Goal: Task Accomplishment & Management: Manage account settings

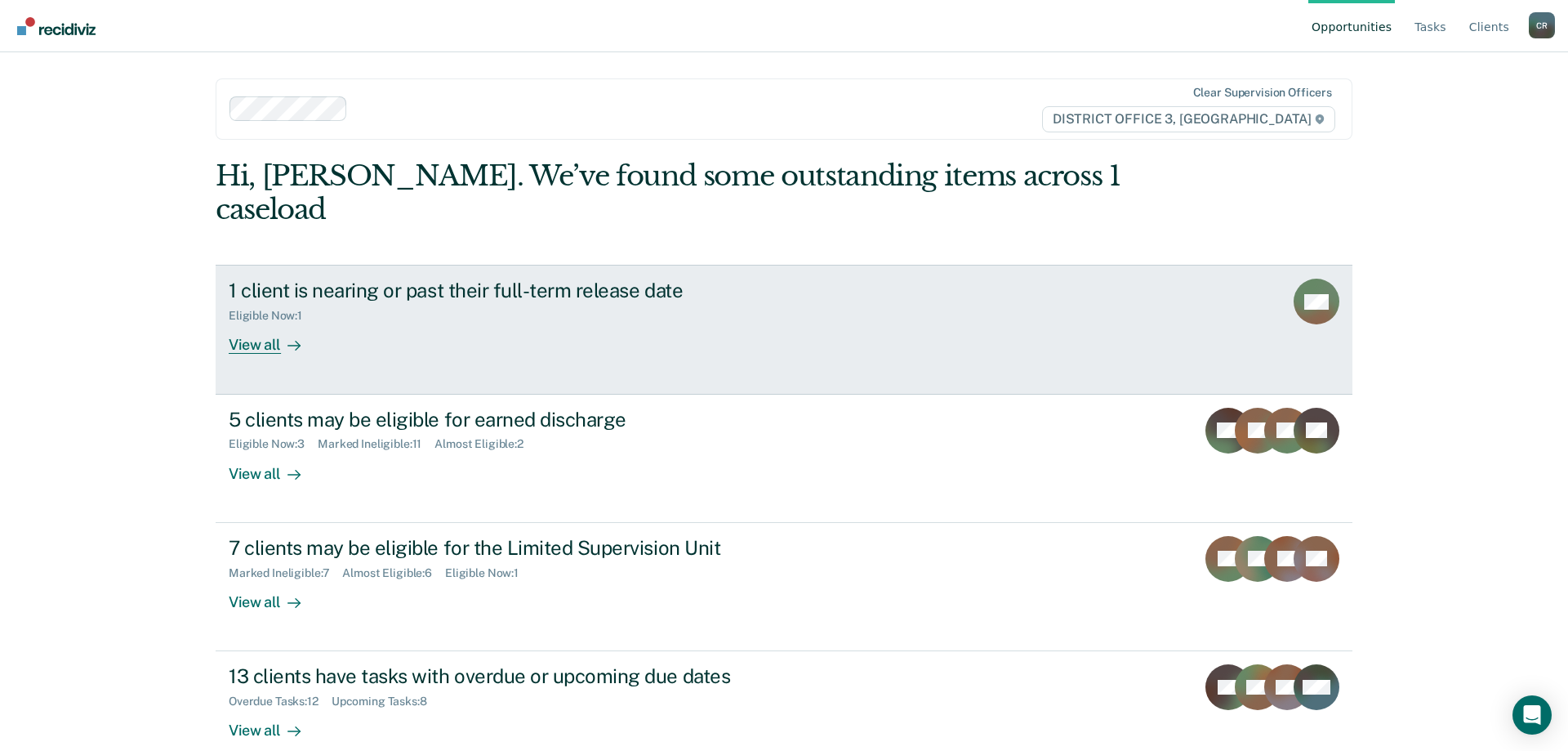
click at [981, 314] on link "1 client is nearing or past their full-term release date Eligible Now : 1 View …" at bounding box center [784, 329] width 1137 height 129
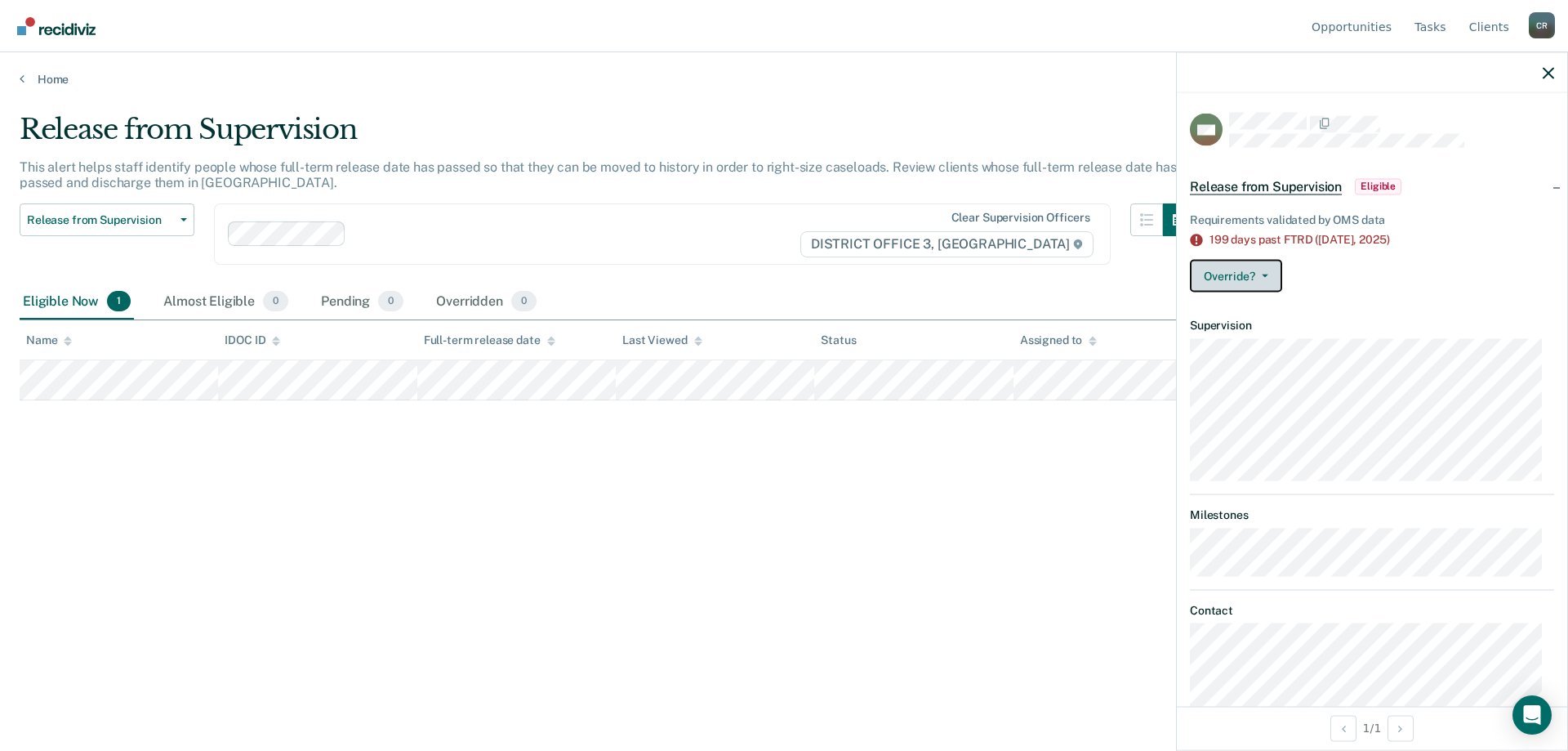
click at [1253, 285] on button "Override?" at bounding box center [1235, 275] width 92 height 33
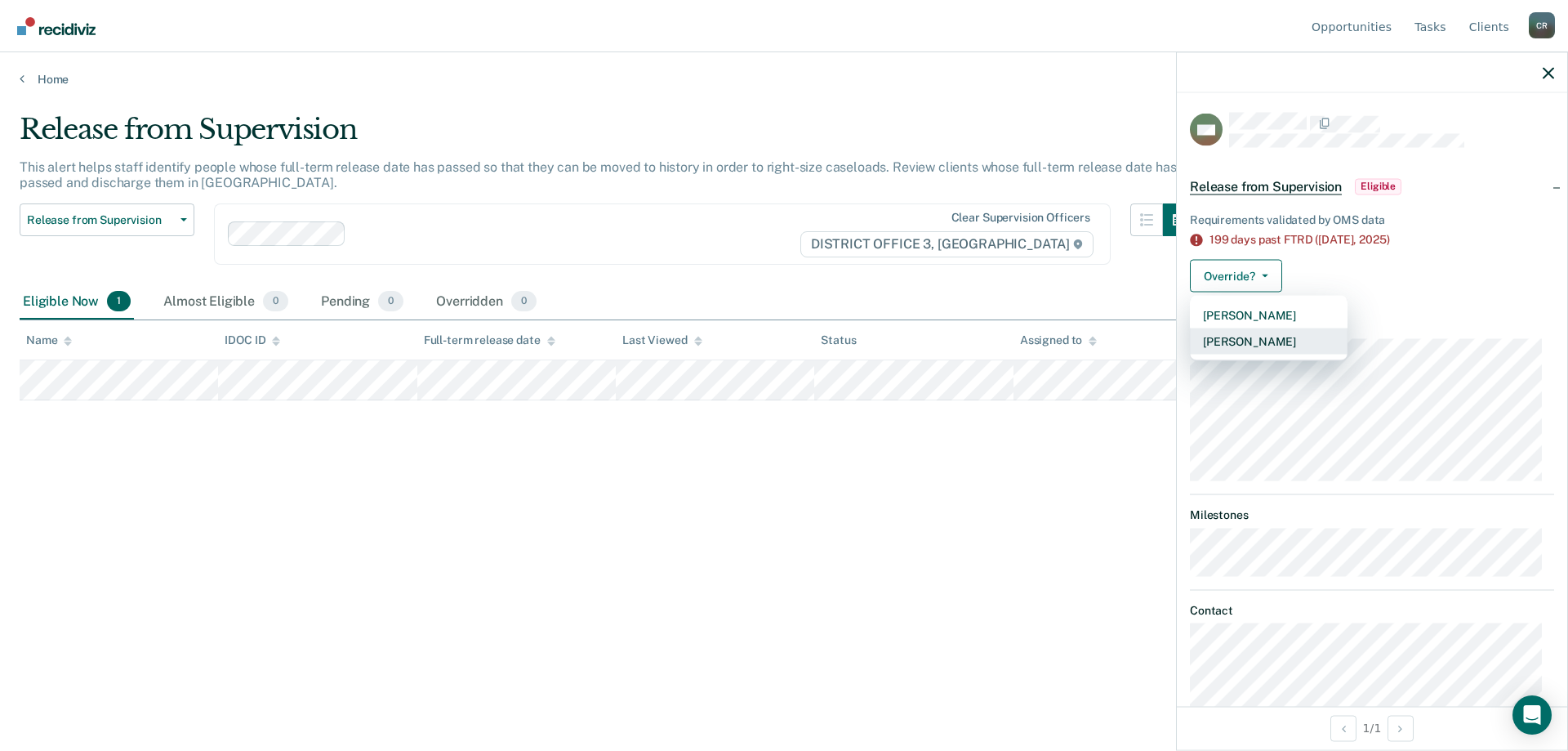
click at [1279, 342] on button "[PERSON_NAME]" at bounding box center [1268, 342] width 158 height 26
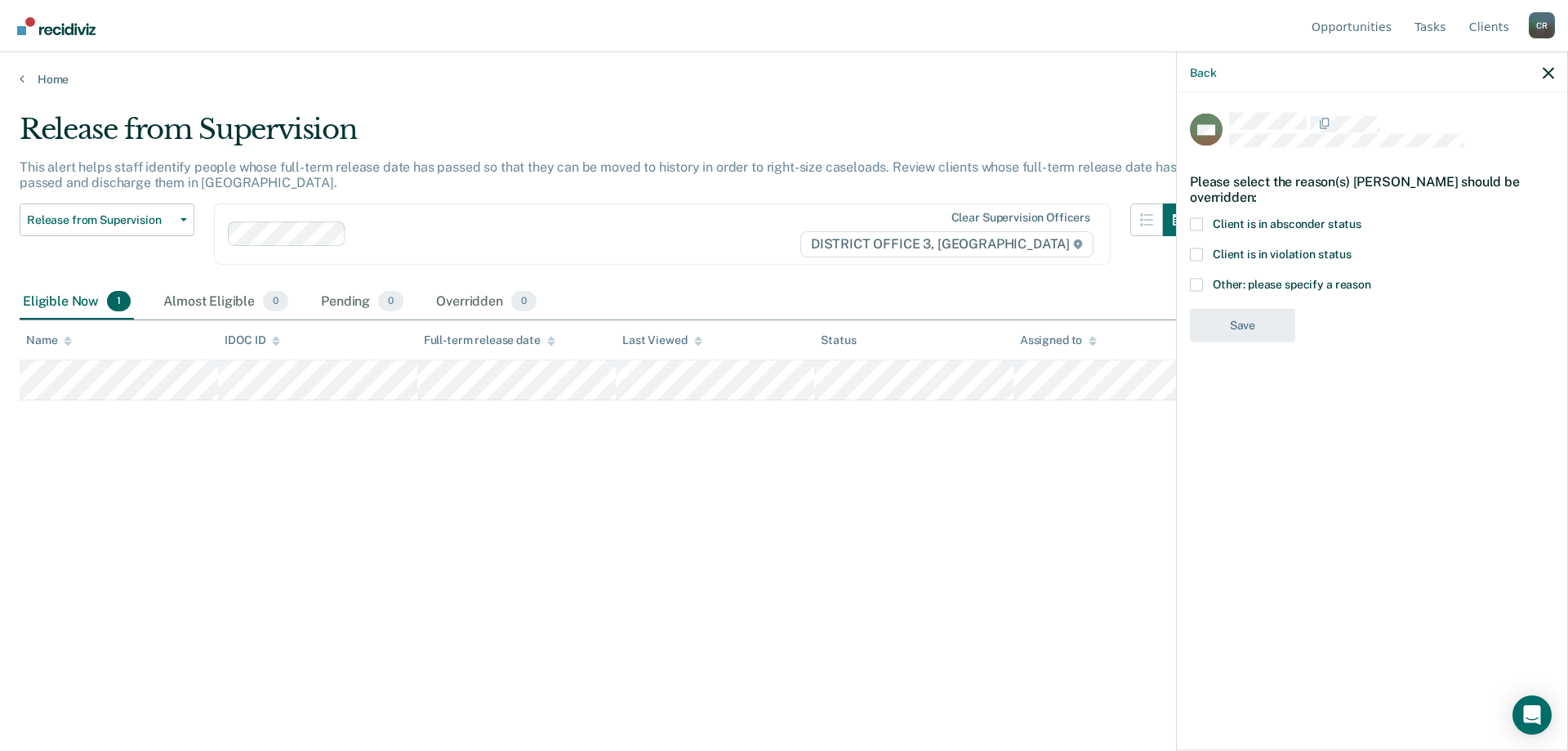
click at [1201, 287] on span at bounding box center [1196, 284] width 13 height 13
click at [1371, 278] on input "Other: please specify a reason" at bounding box center [1371, 278] width 0 height 0
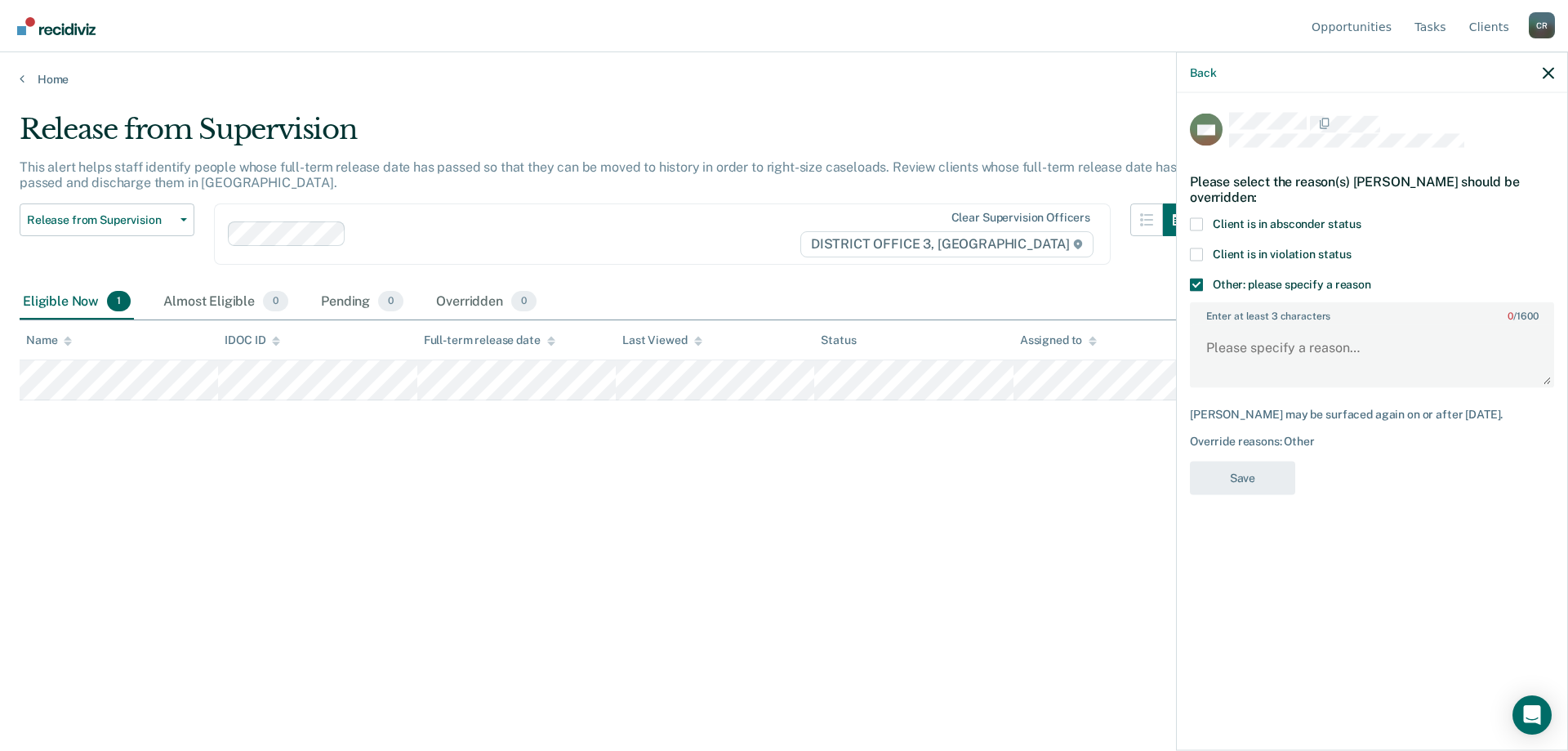
click at [1201, 260] on label "Client is in violation status" at bounding box center [1371, 255] width 364 height 17
click at [1352, 247] on input "Client is in violation status" at bounding box center [1352, 247] width 0 height 0
click at [1202, 284] on span at bounding box center [1196, 284] width 13 height 13
click at [1371, 278] on input "Other: please specify a reason" at bounding box center [1371, 278] width 0 height 0
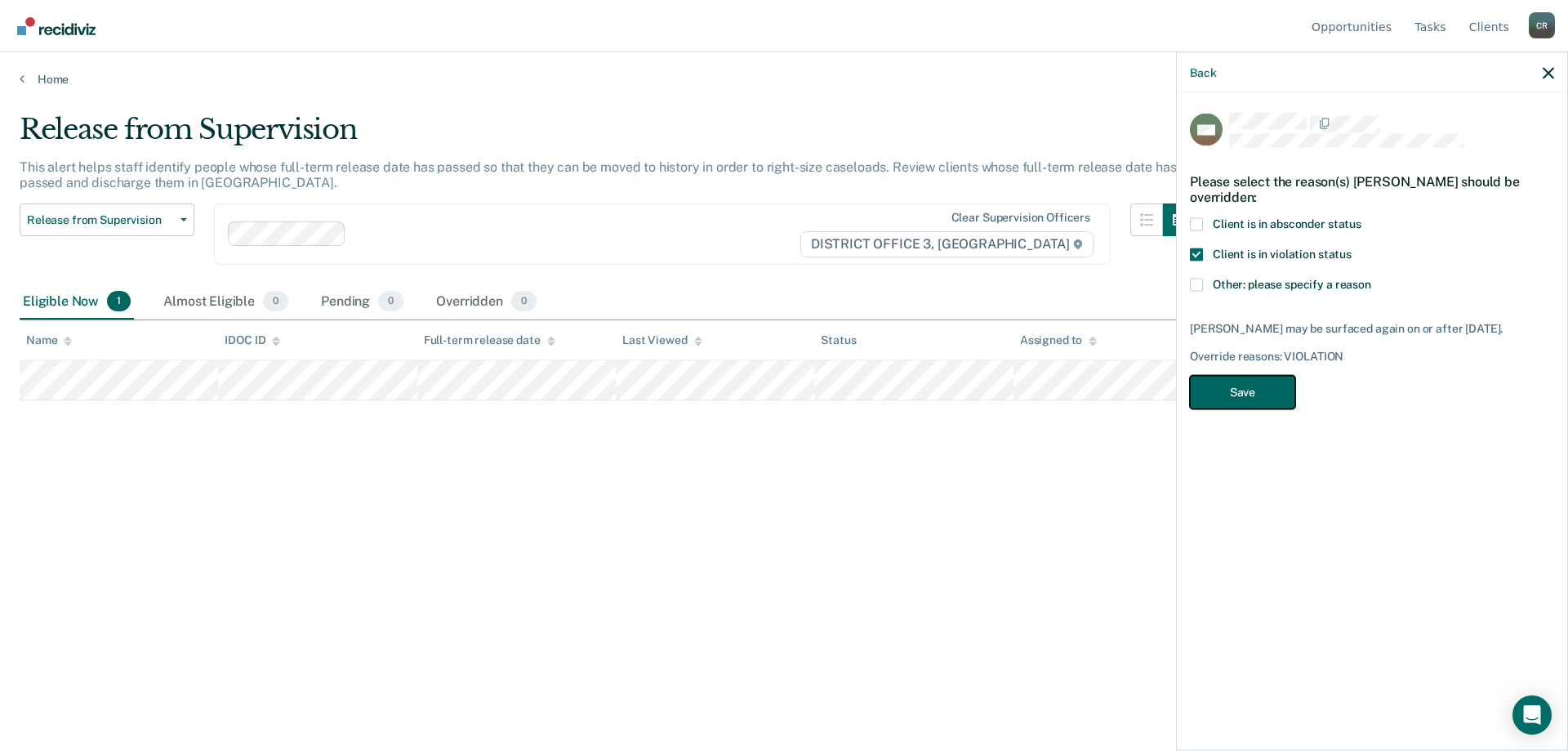
click at [1259, 394] on button "Save" at bounding box center [1242, 392] width 105 height 34
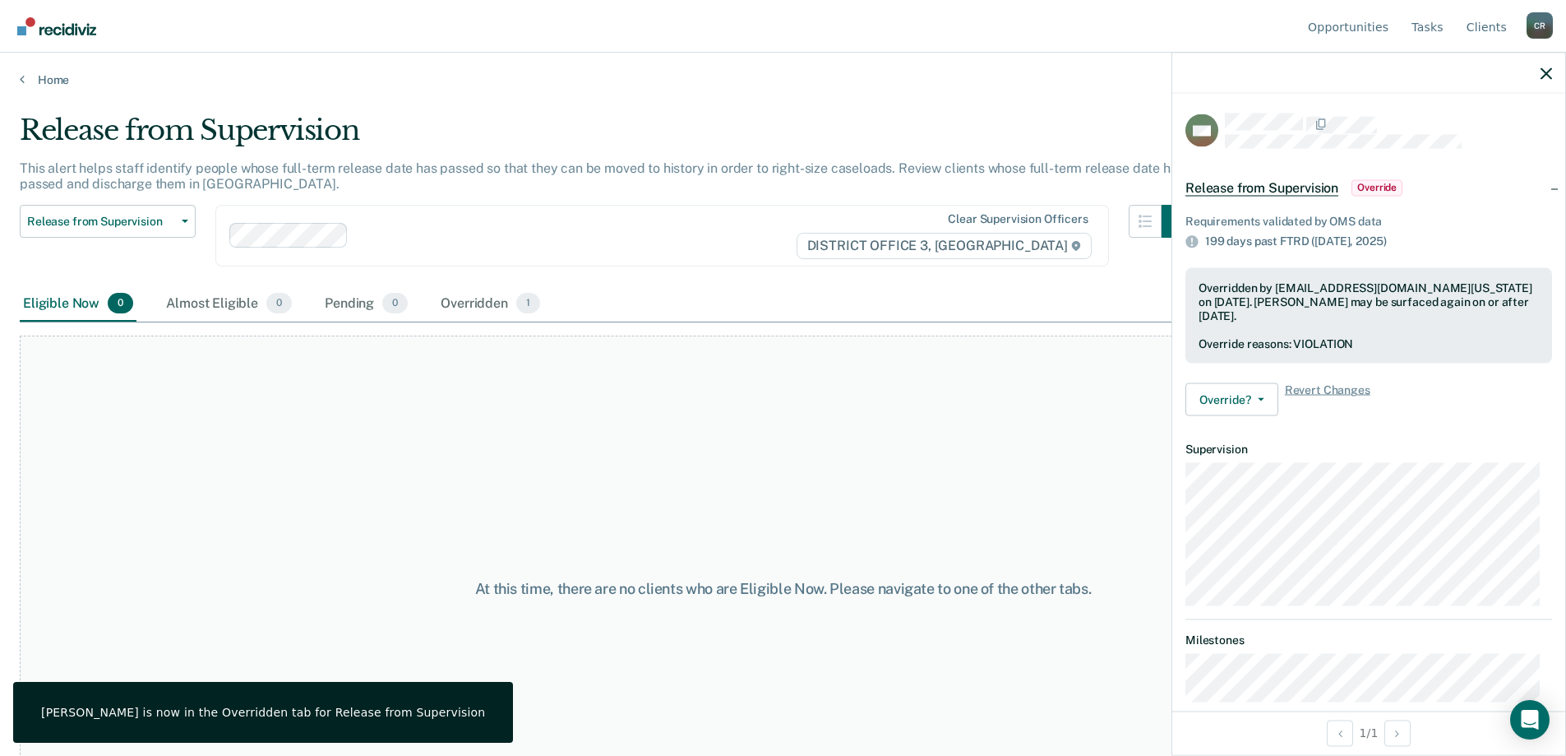
click at [1542, 76] on div at bounding box center [1369, 73] width 393 height 41
click at [1543, 73] on icon "button" at bounding box center [1547, 73] width 12 height 12
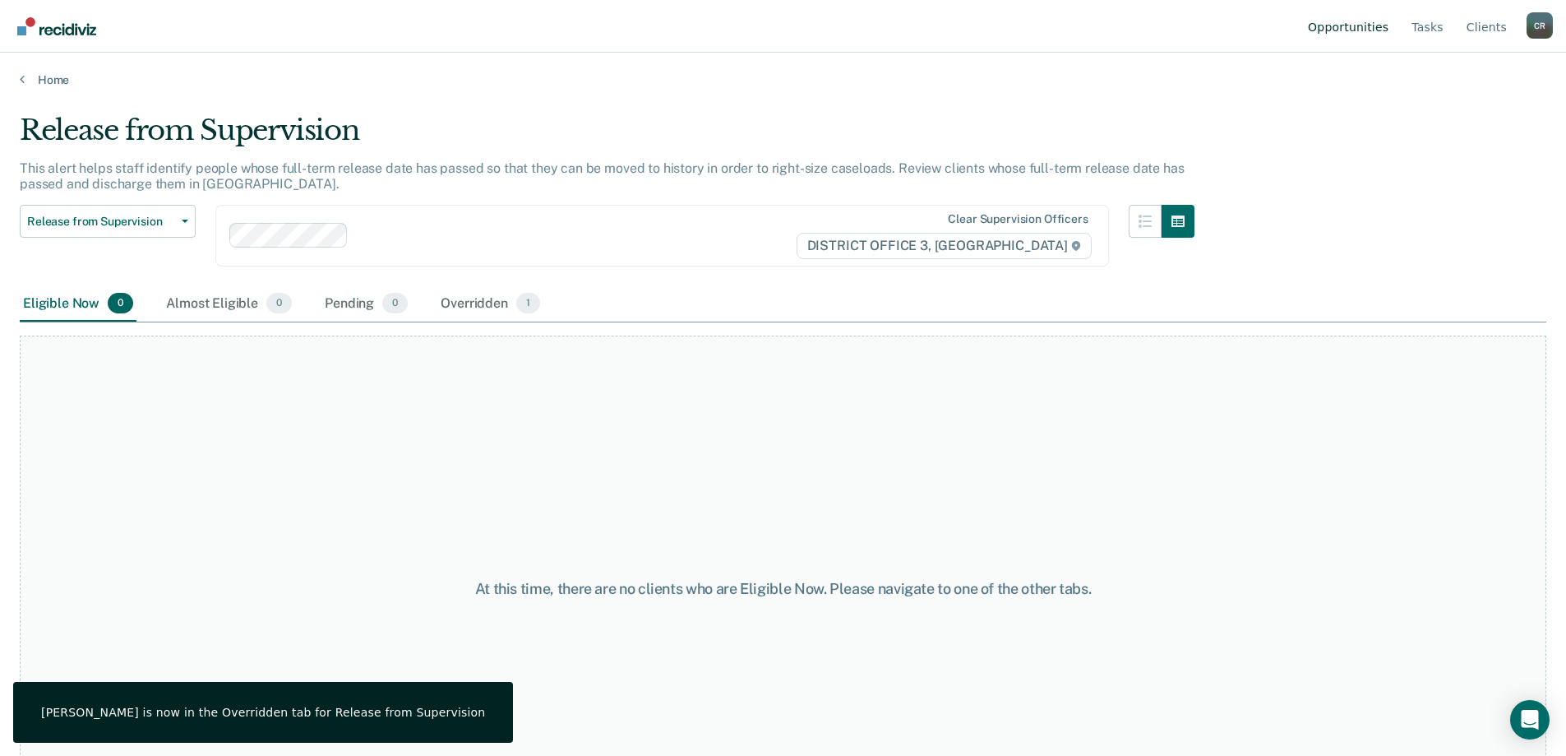
click at [1350, 34] on link "Opportunities" at bounding box center [1348, 26] width 87 height 53
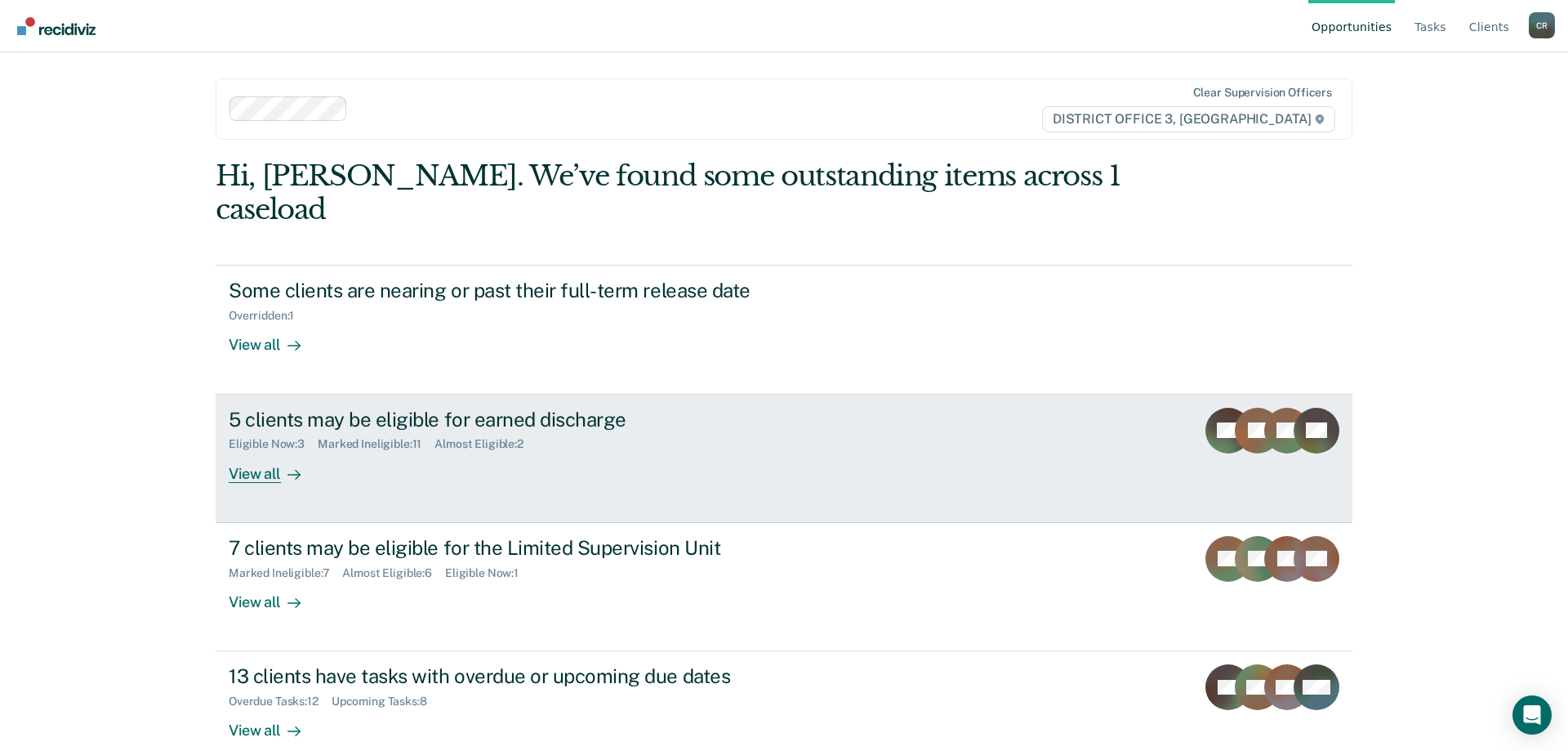
click at [726, 407] on div "5 clients may be eligible for earned discharge" at bounding box center [514, 419] width 573 height 24
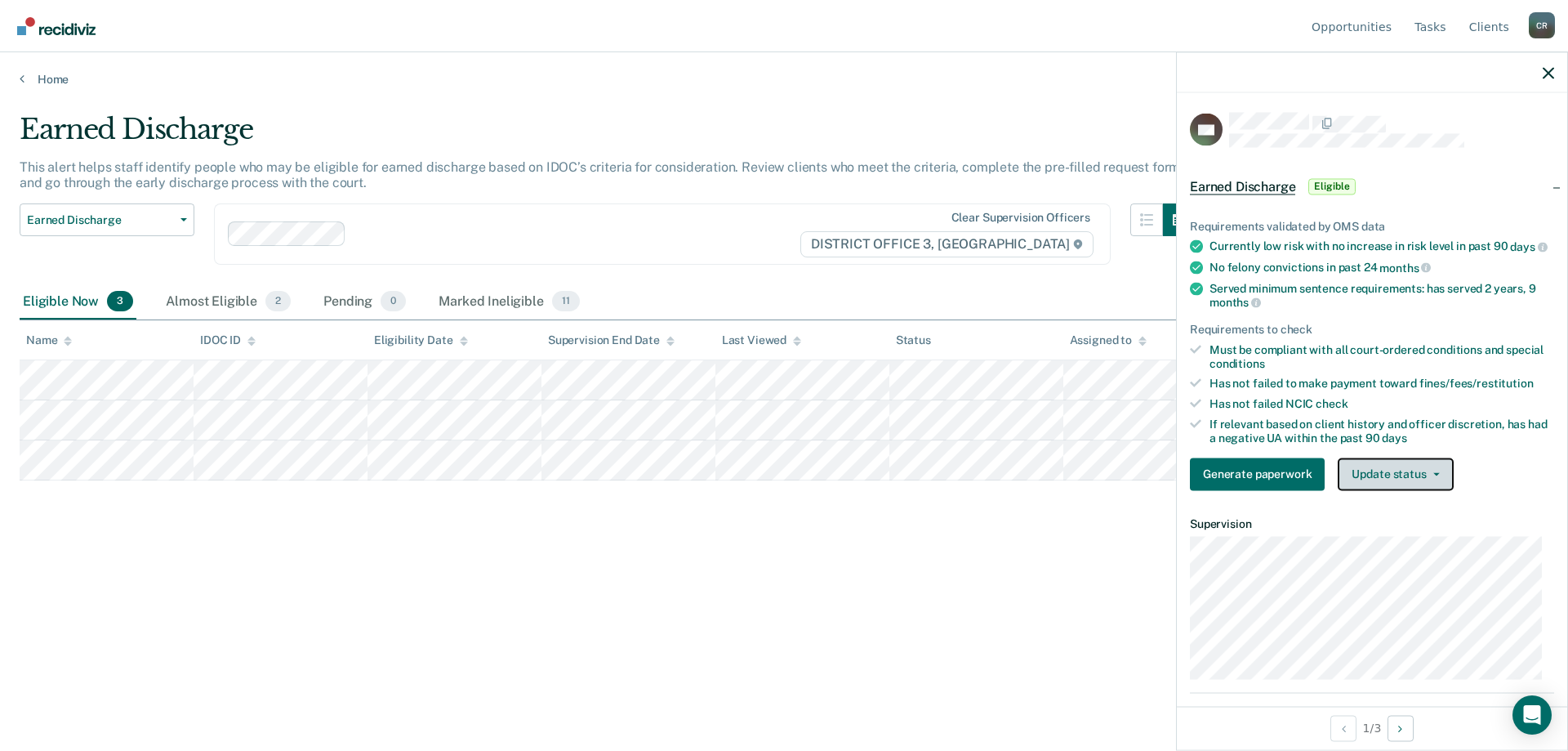
click at [1397, 490] on button "Update status" at bounding box center [1395, 473] width 115 height 33
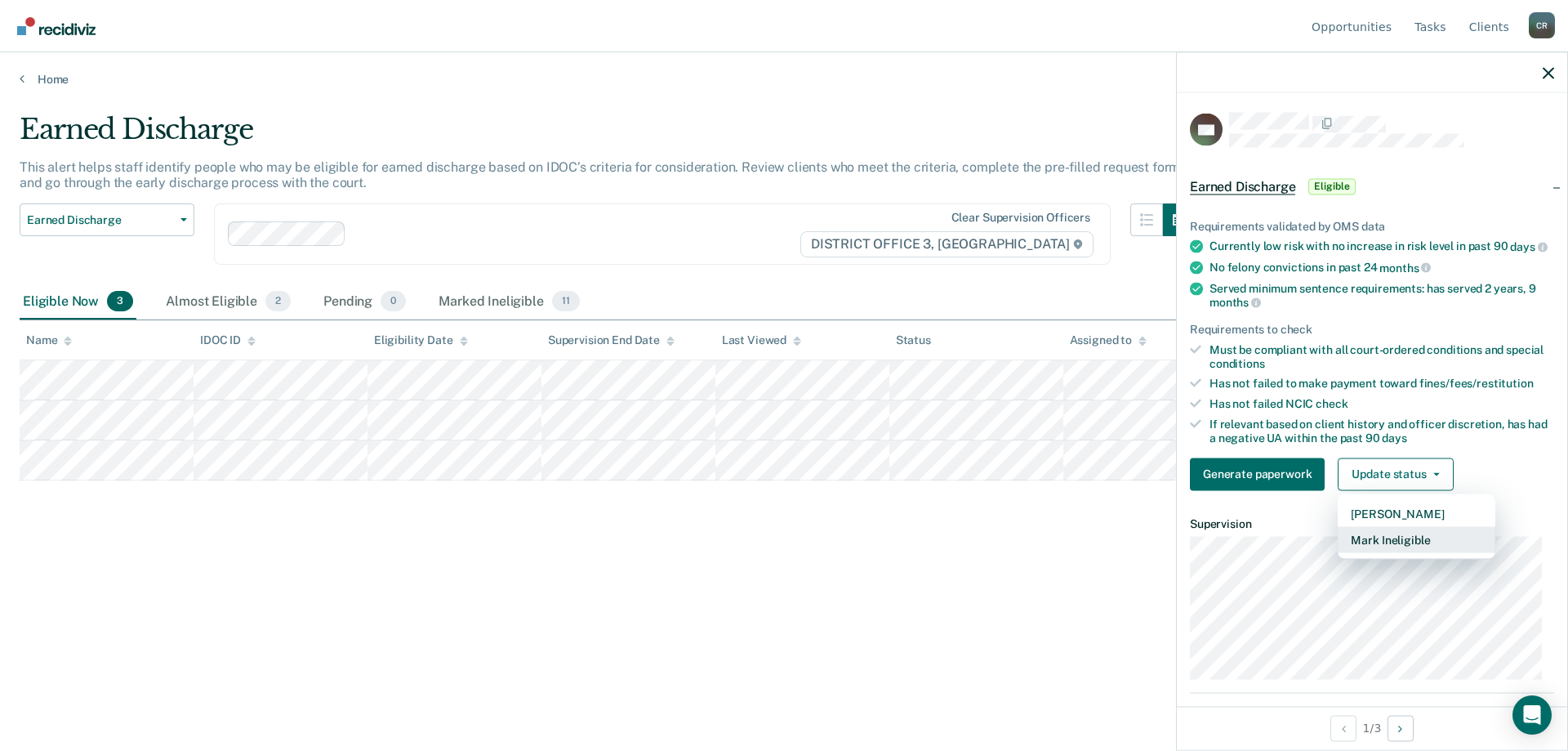
click at [1390, 552] on button "Mark Ineligible" at bounding box center [1416, 539] width 158 height 26
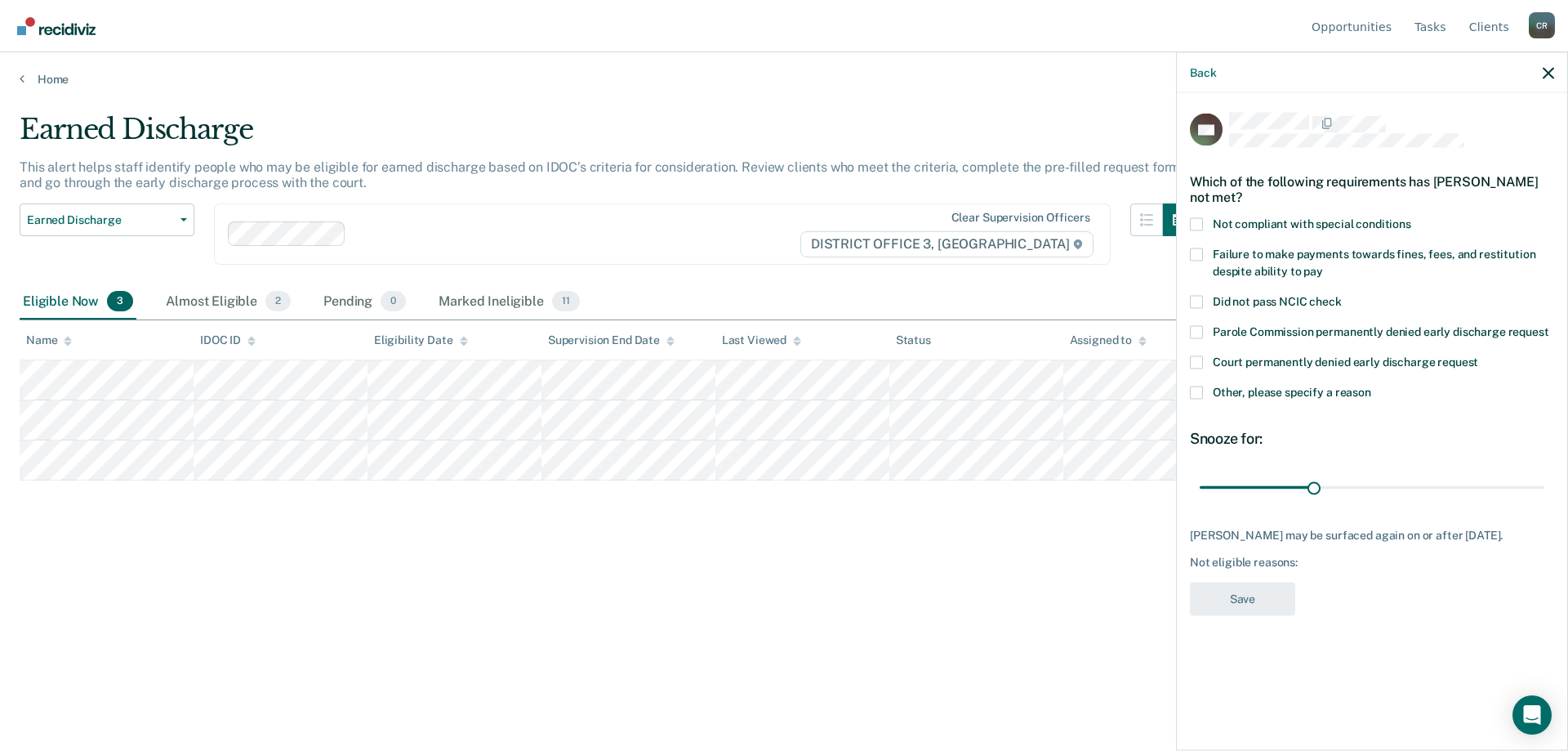
click at [1201, 387] on span at bounding box center [1196, 391] width 13 height 13
click at [1371, 385] on input "Other, please specify a reason" at bounding box center [1371, 385] width 0 height 0
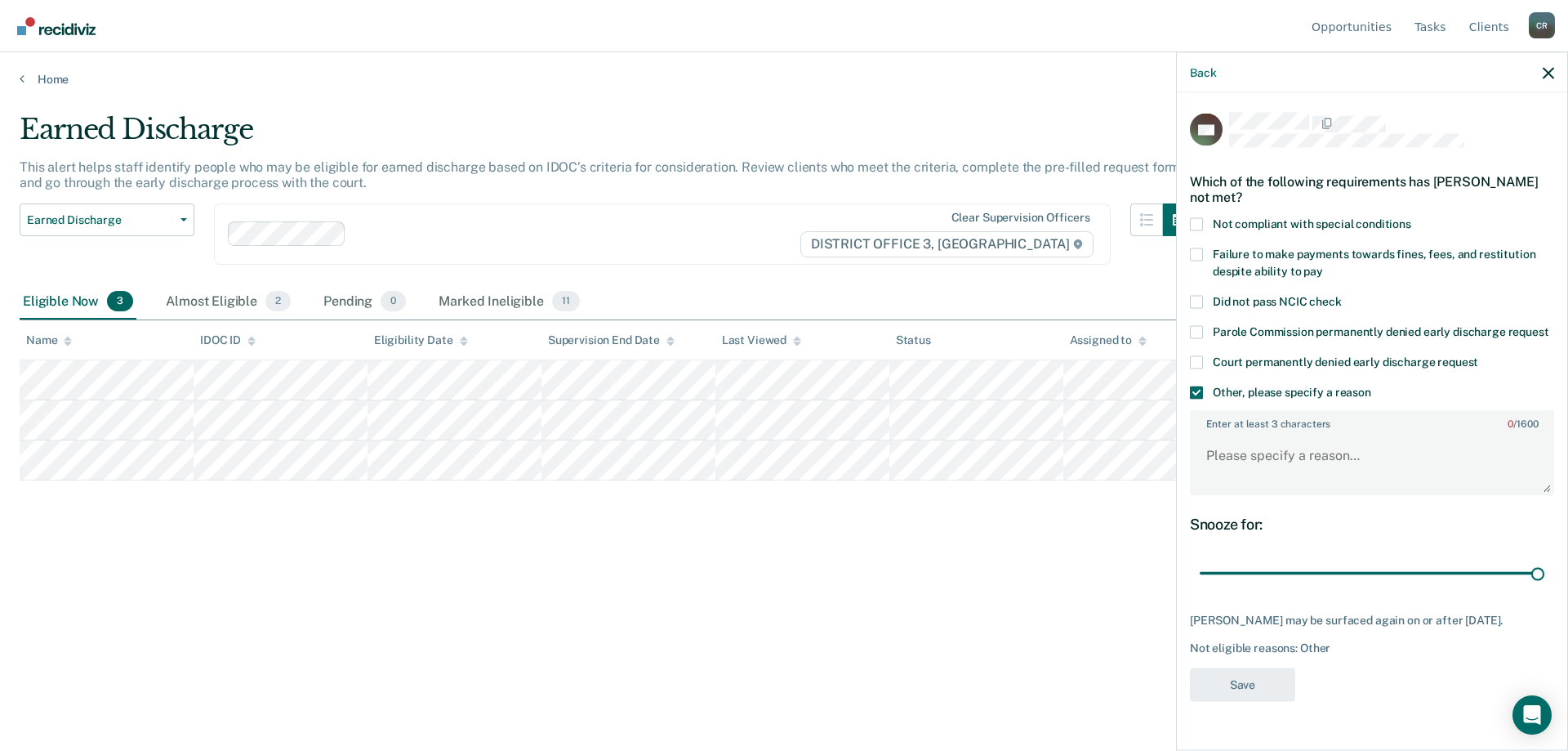
drag, startPoint x: 1309, startPoint y: 576, endPoint x: 1567, endPoint y: 579, distance: 258.0
type input "90"
click at [1544, 580] on input "range" at bounding box center [1371, 572] width 345 height 29
click at [1294, 457] on textarea "Enter at least 3 characters 0 / 1600" at bounding box center [1371, 463] width 360 height 61
type textarea "Started SA treatment.."
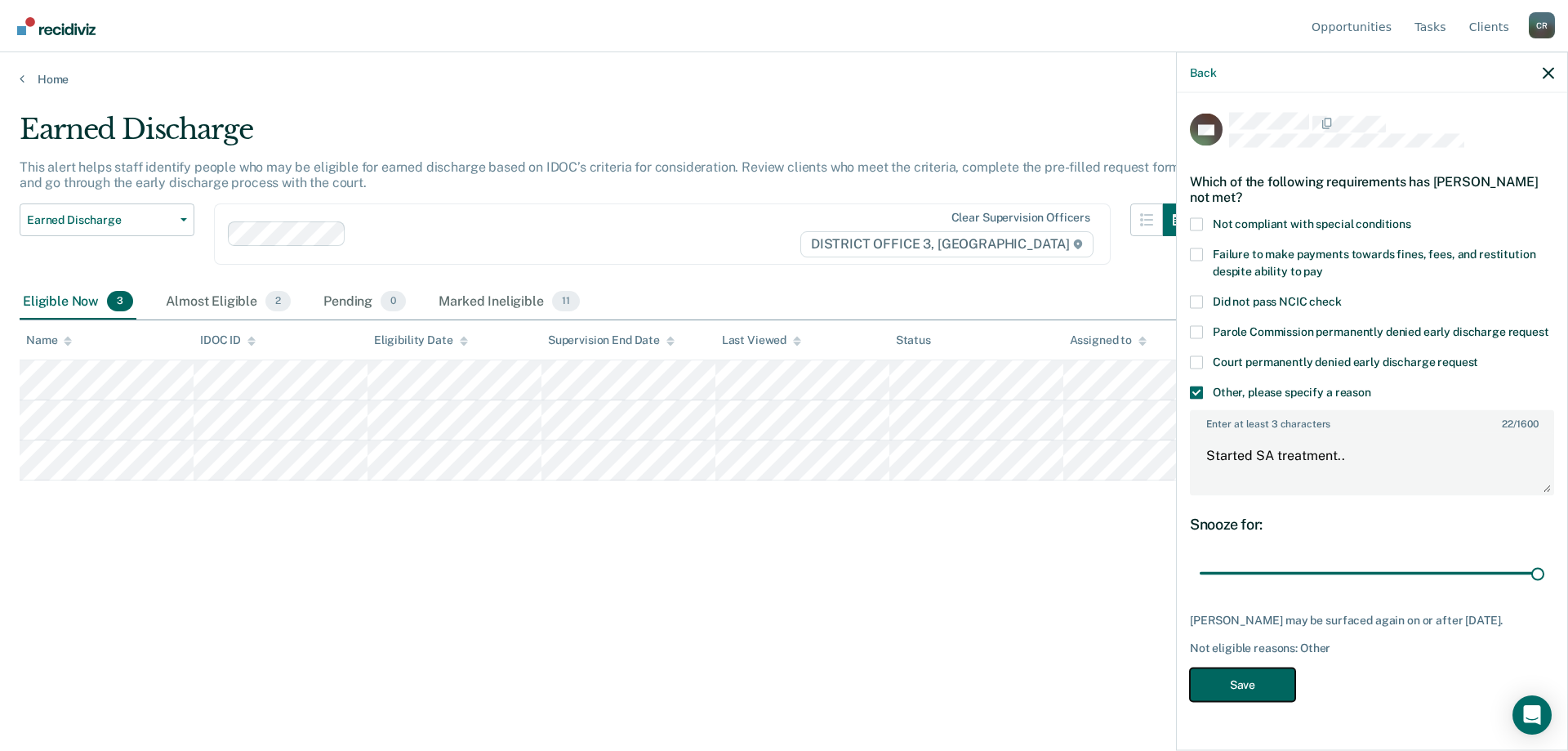
click at [1270, 682] on button "Save" at bounding box center [1242, 684] width 105 height 34
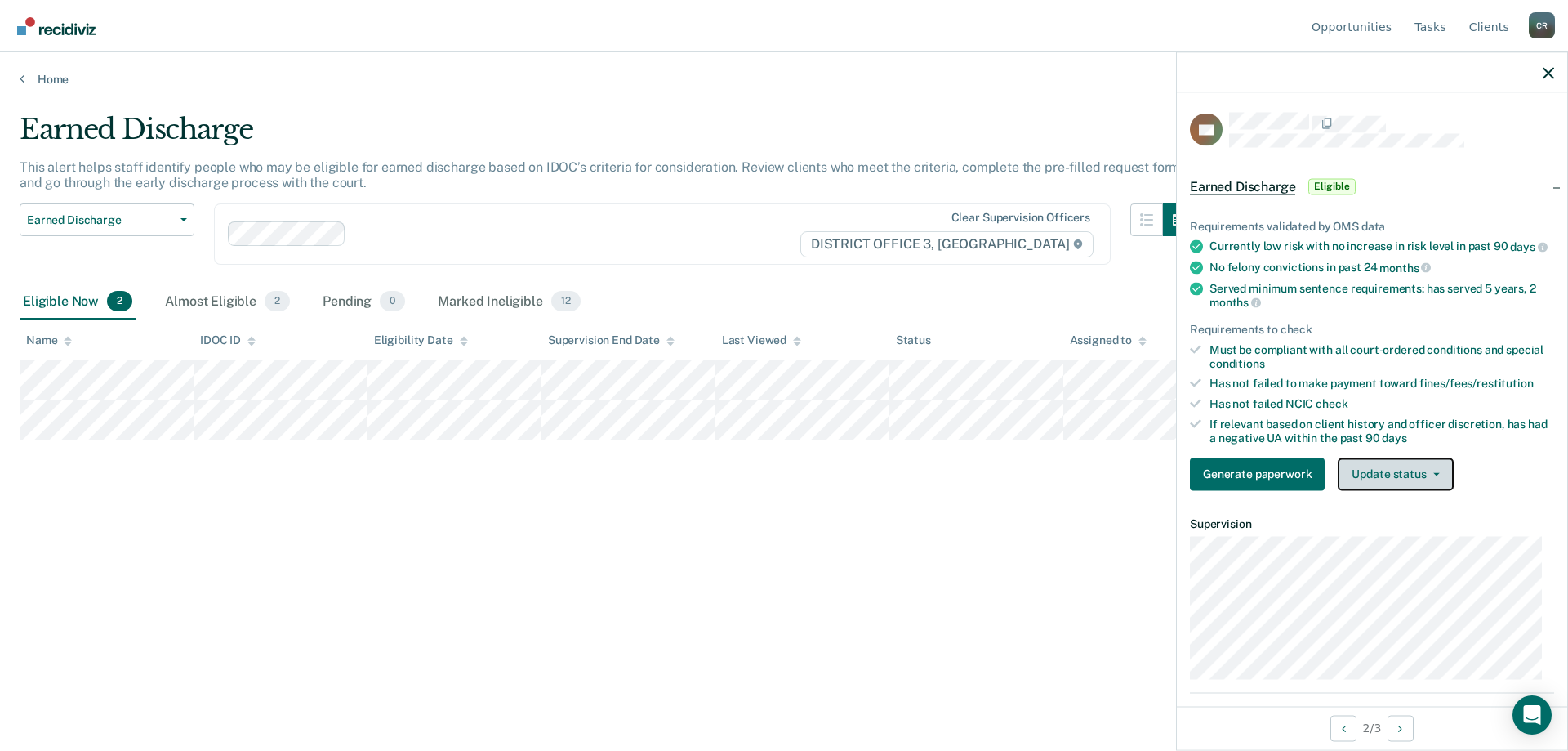
click at [1415, 483] on button "Update status" at bounding box center [1395, 473] width 115 height 33
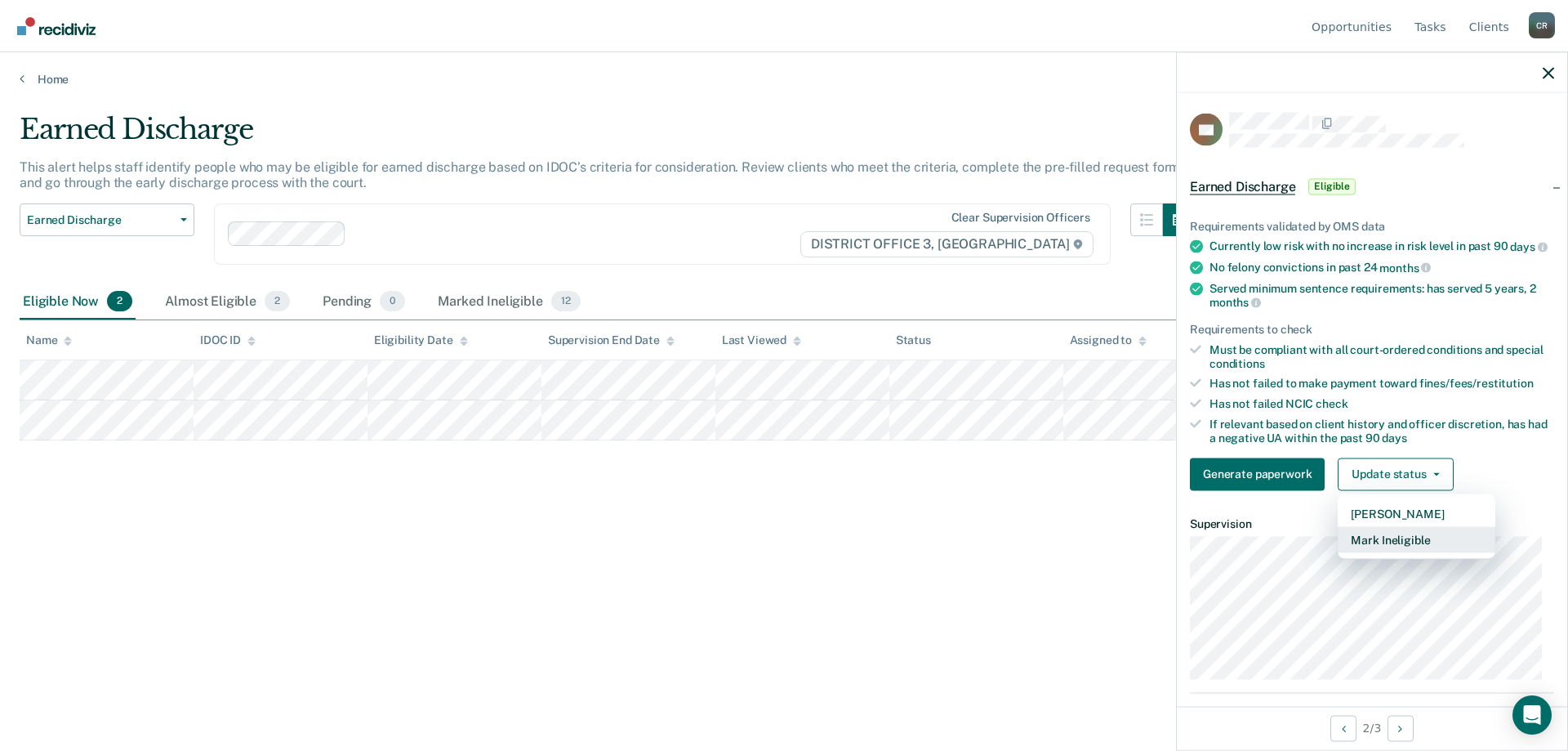
click at [1409, 552] on button "Mark Ineligible" at bounding box center [1416, 539] width 158 height 26
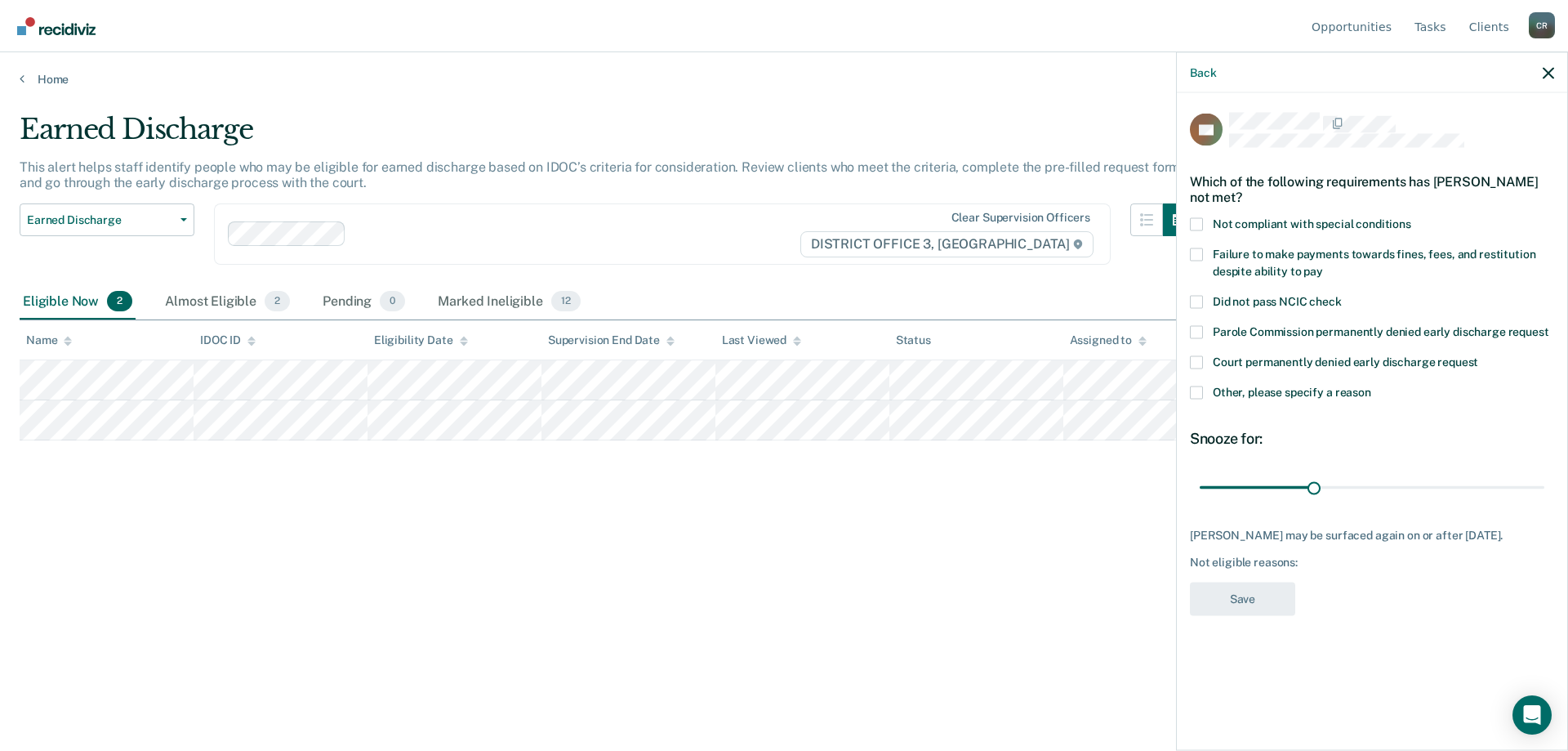
click at [1206, 396] on label "Other, please specify a reason" at bounding box center [1371, 393] width 364 height 17
click at [1371, 385] on input "Other, please specify a reason" at bounding box center [1371, 385] width 0 height 0
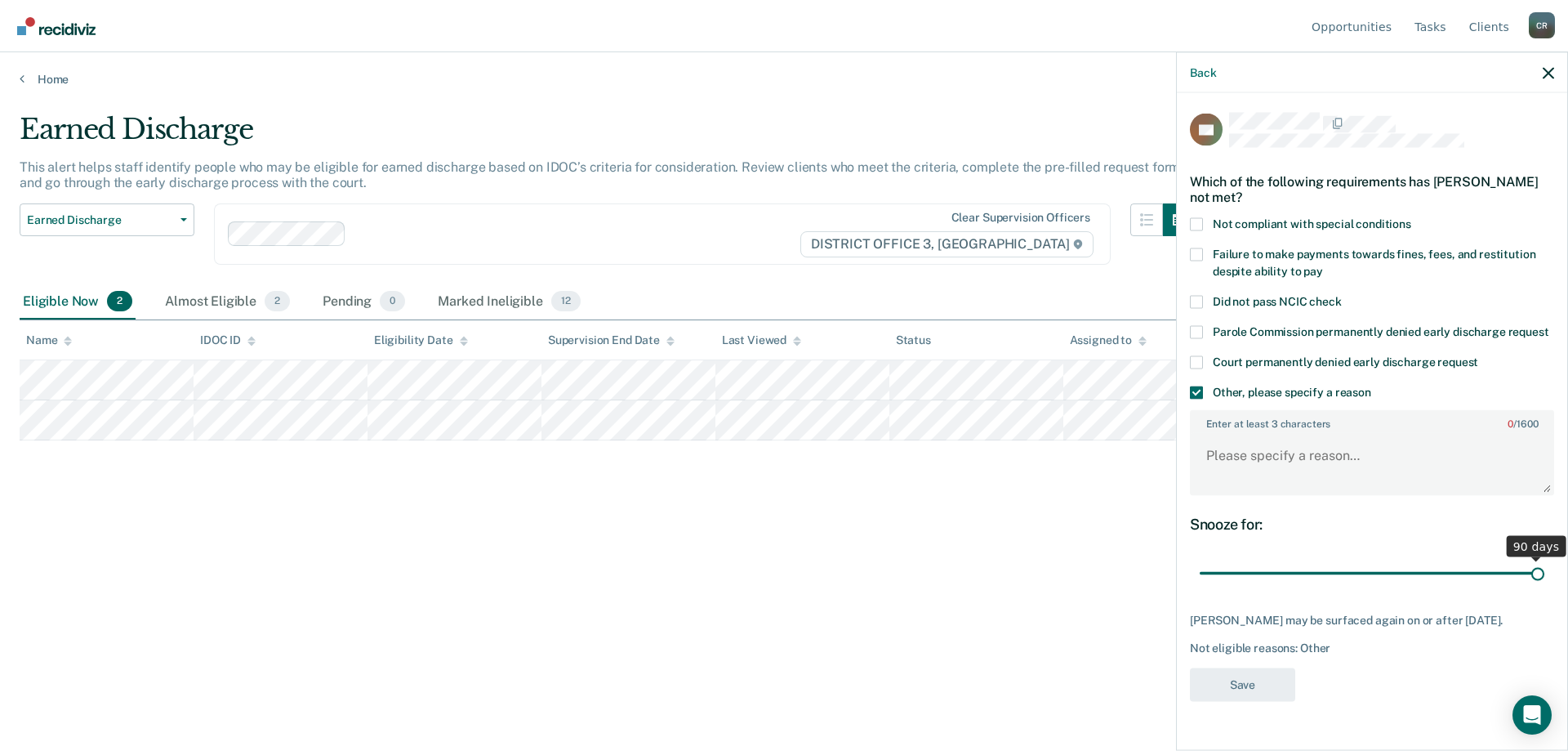
drag, startPoint x: 1315, startPoint y: 567, endPoint x: 1567, endPoint y: 582, distance: 252.4
type input "90"
click at [1544, 582] on input "range" at bounding box center [1371, 572] width 345 height 29
click at [1267, 463] on textarea "Enter at least 3 characters 0 / 1600" at bounding box center [1371, 463] width 360 height 61
type textarea "Absconder. PV submitted."
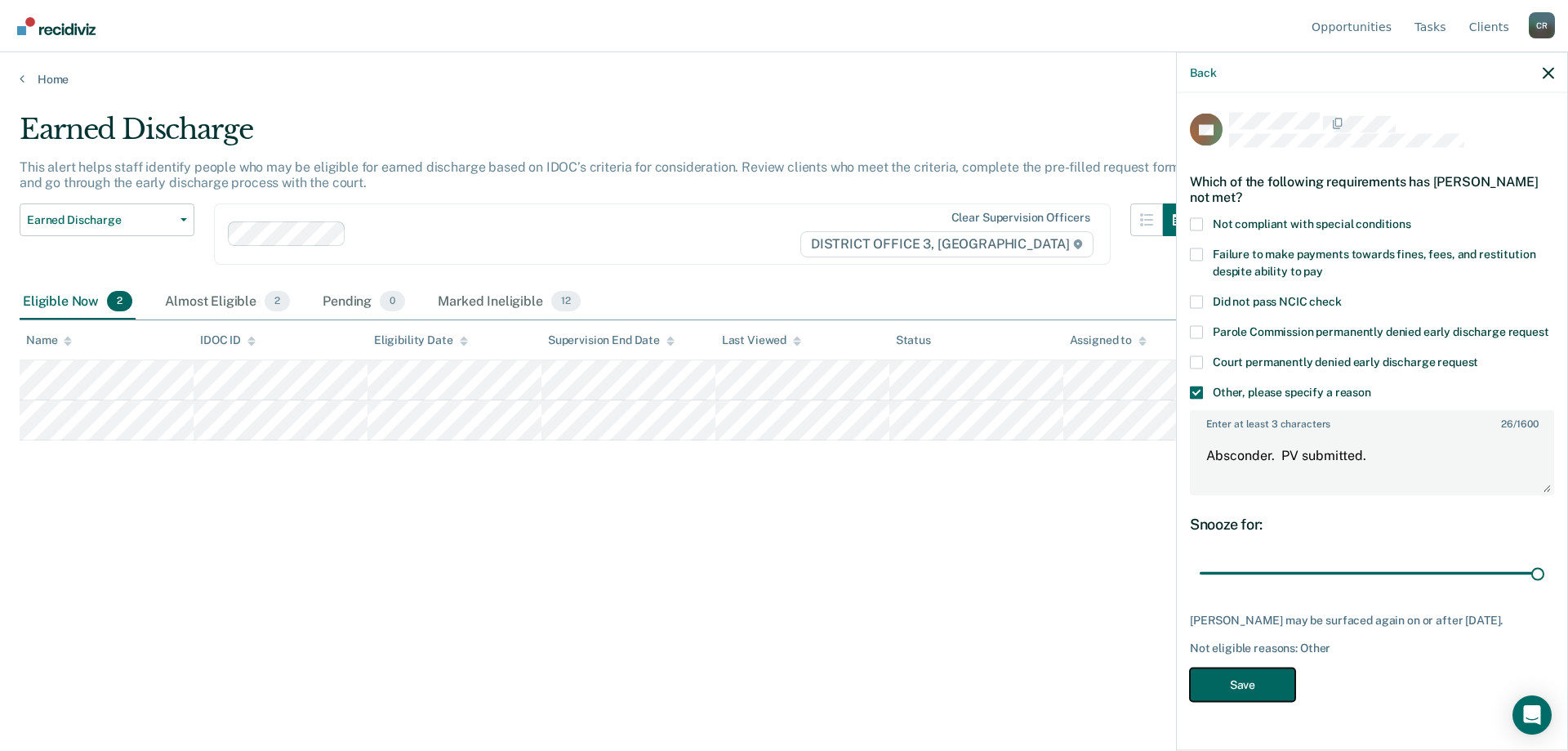
drag, startPoint x: 1268, startPoint y: 675, endPoint x: 1109, endPoint y: 562, distance: 195.1
click at [1270, 674] on button "Save" at bounding box center [1242, 684] width 105 height 34
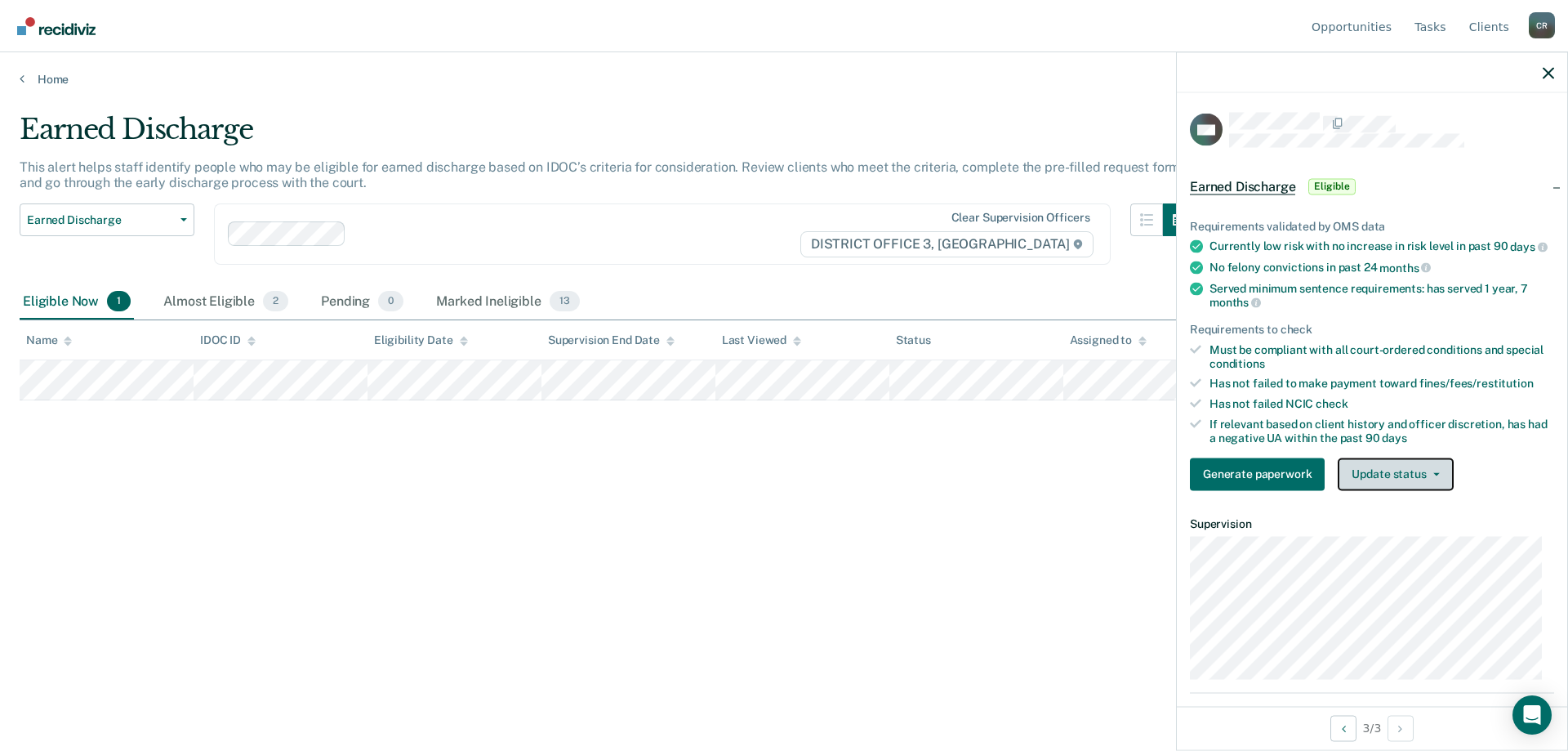
click at [1420, 490] on button "Update status" at bounding box center [1395, 473] width 115 height 33
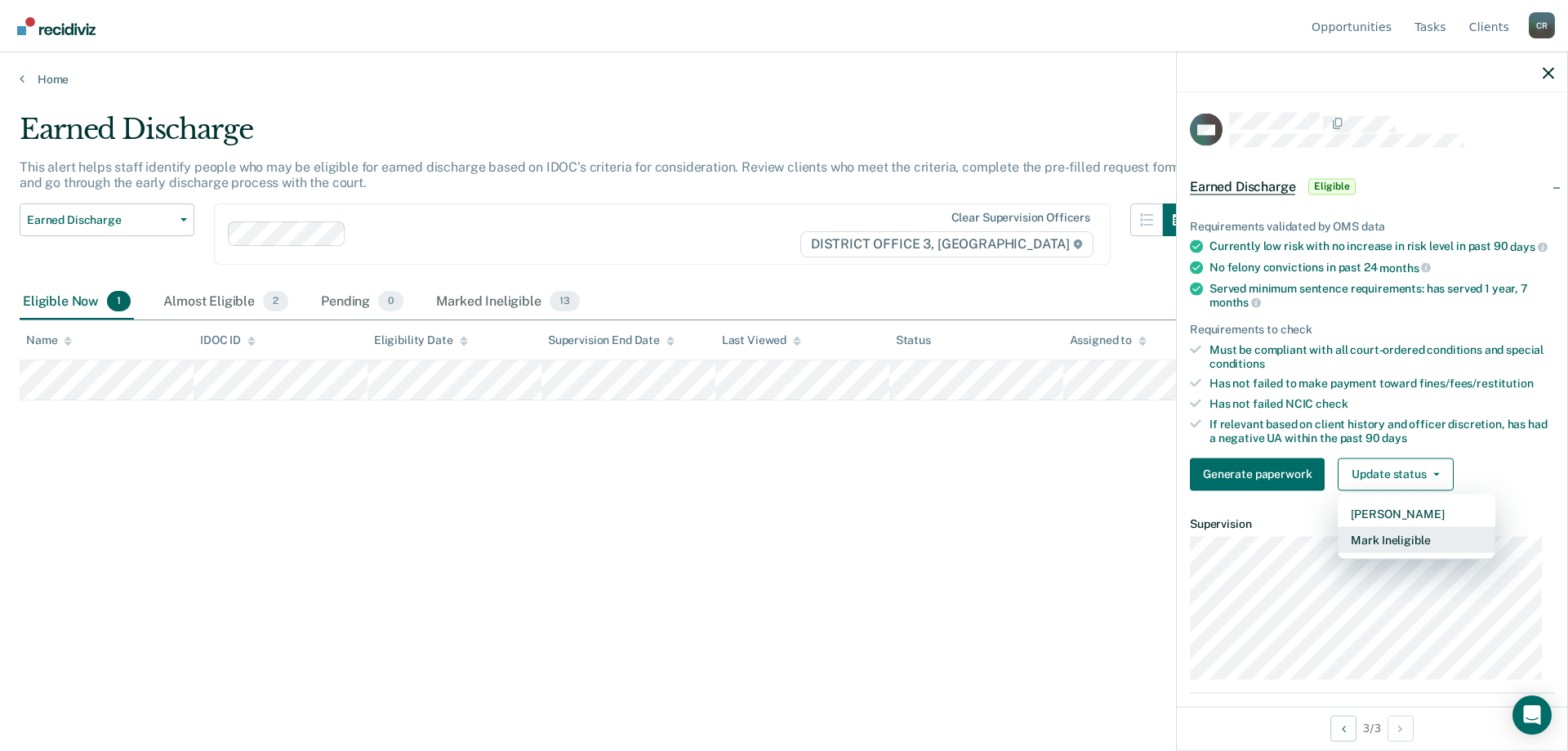
click at [1385, 552] on button "Mark Ineligible" at bounding box center [1416, 539] width 158 height 26
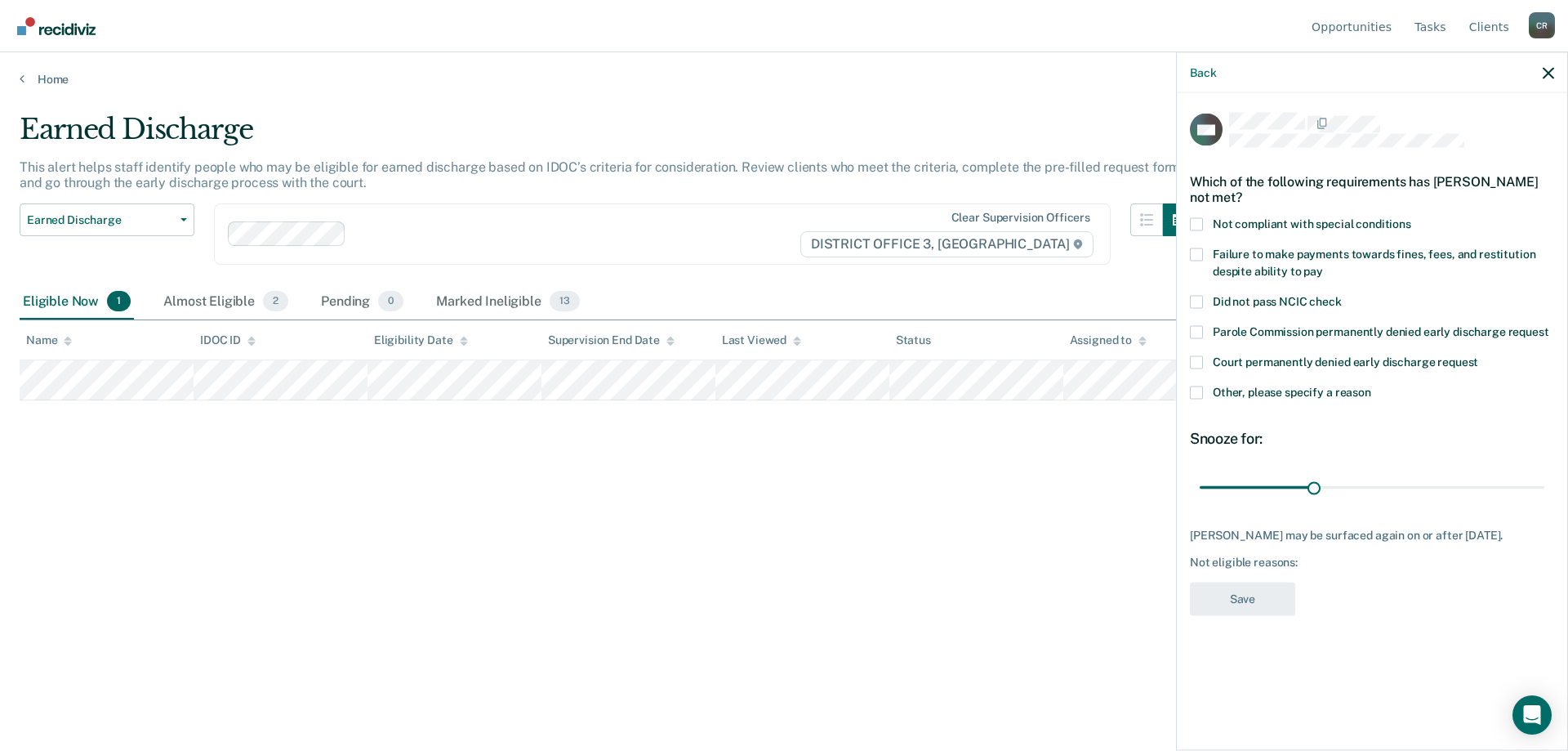
click at [1204, 392] on label "Other, please specify a reason" at bounding box center [1371, 393] width 364 height 17
click at [1371, 385] on input "Other, please specify a reason" at bounding box center [1371, 385] width 0 height 0
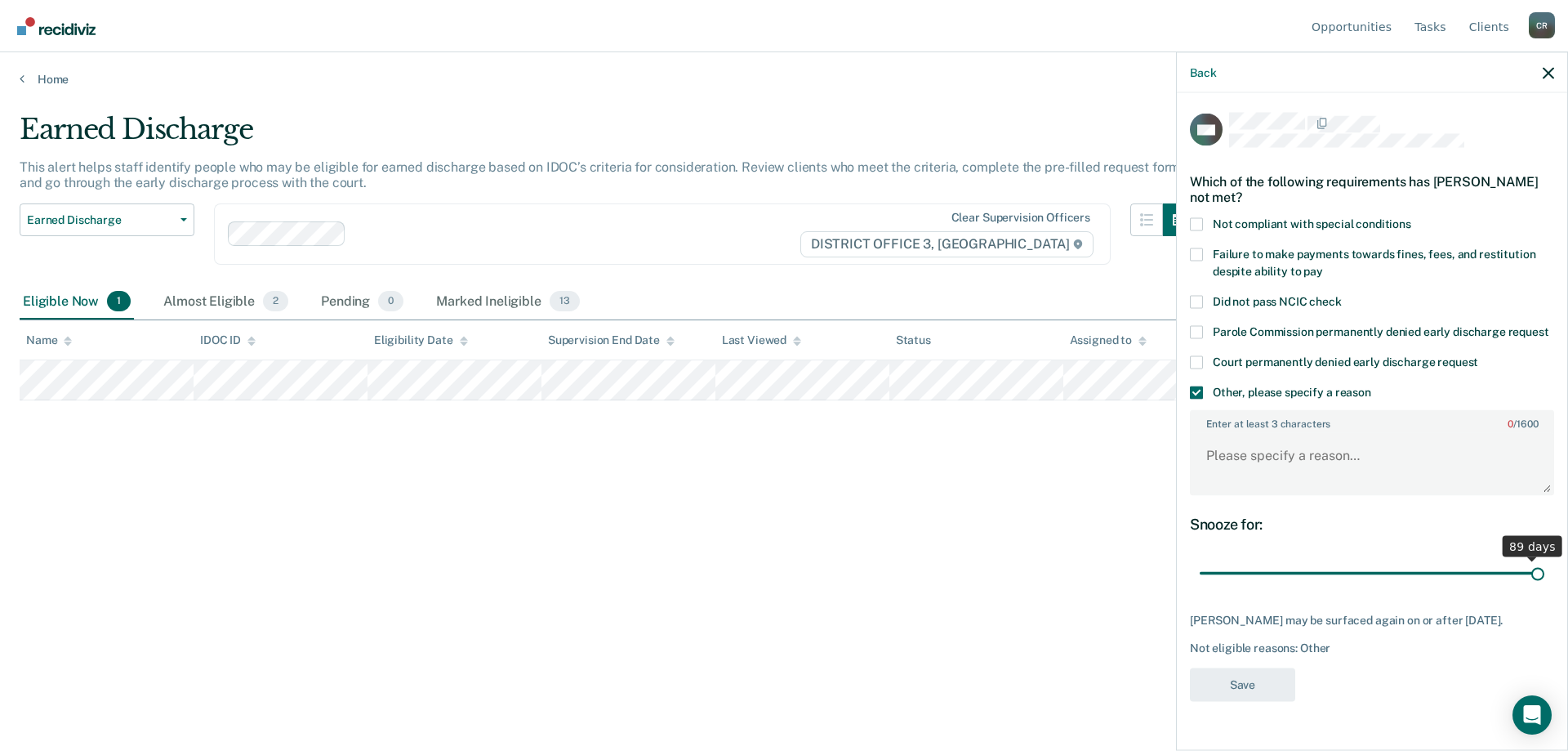
drag, startPoint x: 1313, startPoint y: 567, endPoint x: 1567, endPoint y: 591, distance: 255.1
type input "90"
click at [1544, 587] on input "range" at bounding box center [1371, 572] width 345 height 29
drag, startPoint x: 1269, startPoint y: 473, endPoint x: 1261, endPoint y: 460, distance: 15.3
click at [1268, 472] on textarea "Enter at least 3 characters 0 / 1600" at bounding box center [1371, 463] width 360 height 61
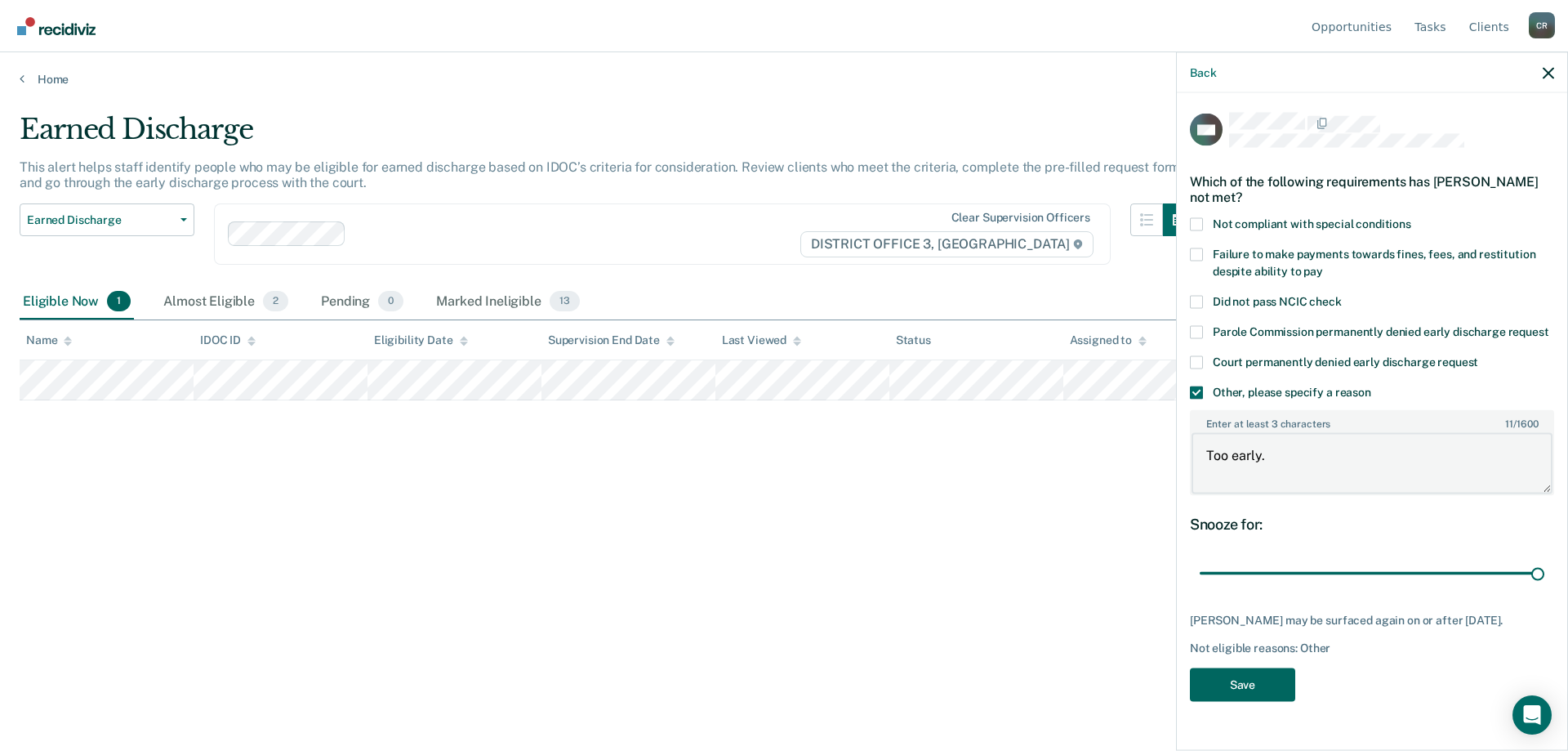
type textarea "Too early."
click at [1251, 685] on button "Save" at bounding box center [1242, 684] width 105 height 34
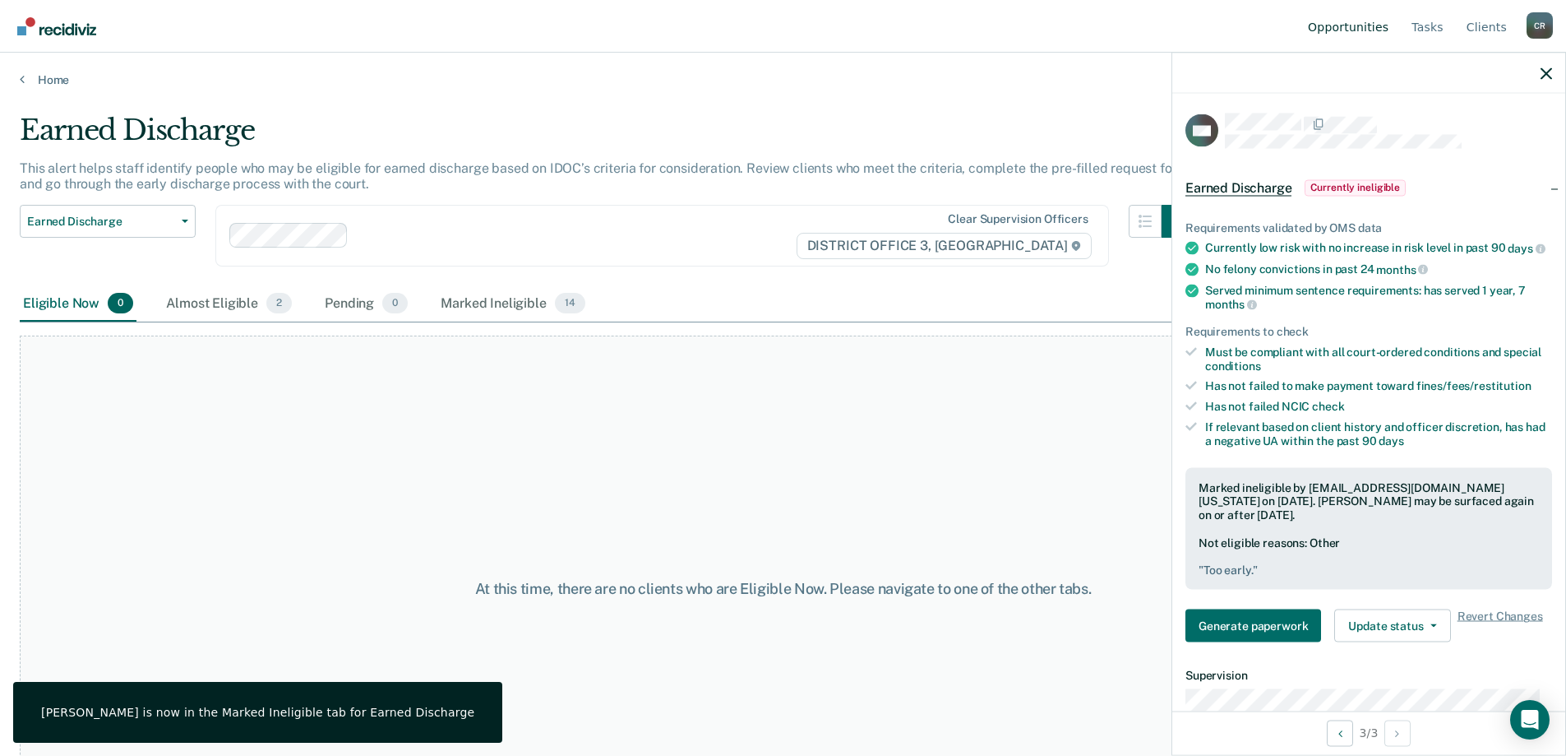
click at [1363, 35] on link "Opportunities" at bounding box center [1348, 26] width 87 height 53
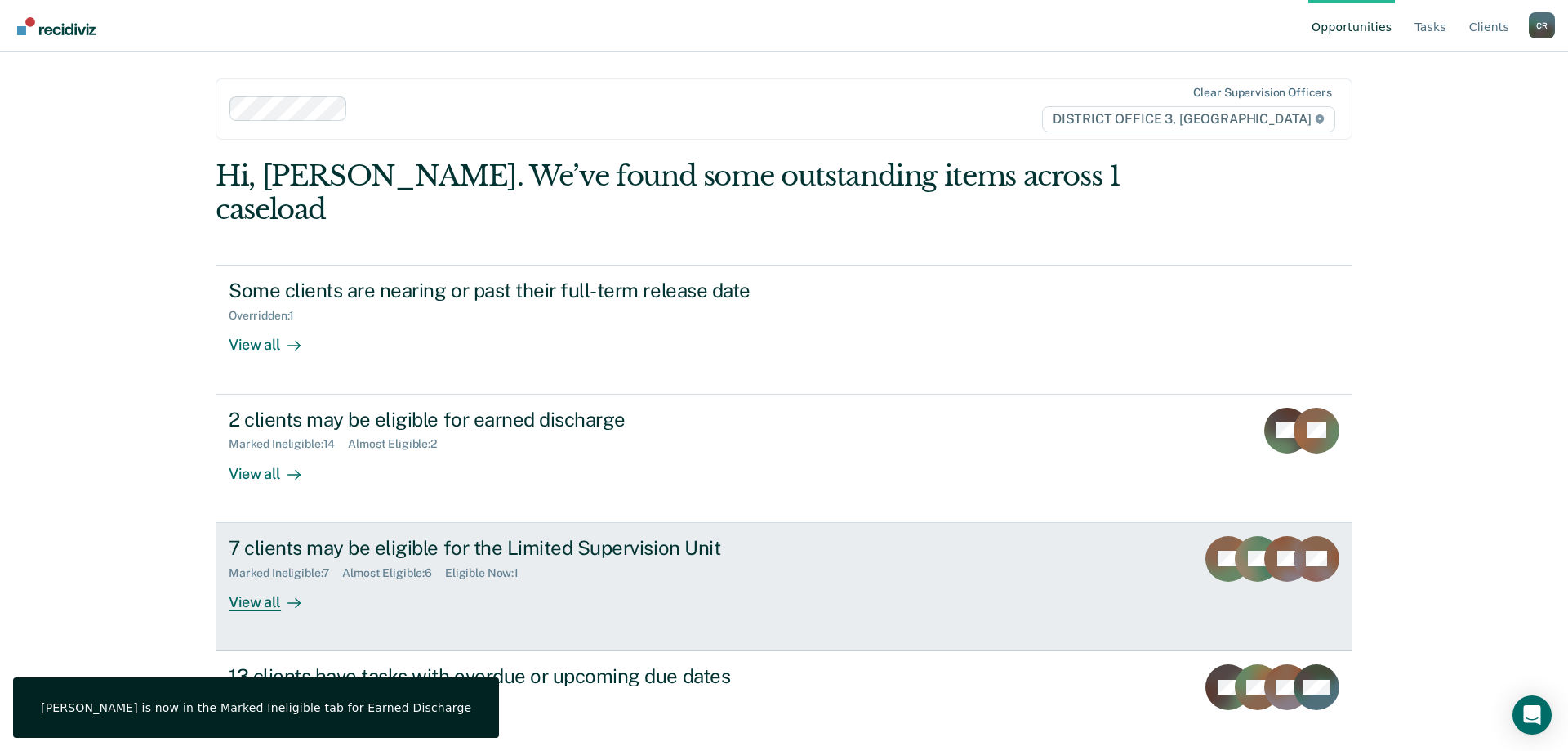
click at [561, 546] on div "7 clients may be eligible for the Limited Supervision Unit Marked Ineligible : …" at bounding box center [534, 573] width 613 height 75
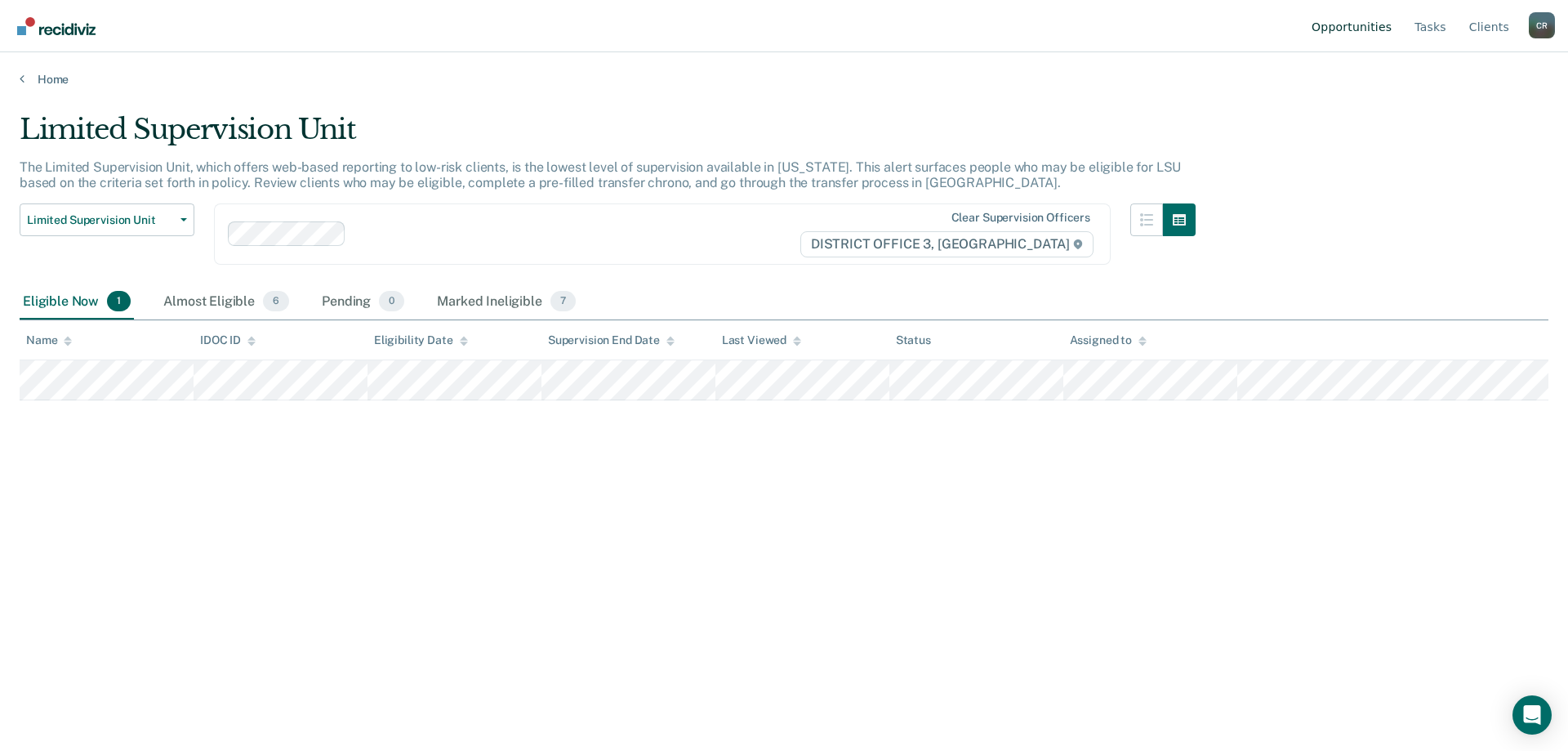
click at [1359, 28] on link "Opportunities" at bounding box center [1351, 26] width 86 height 53
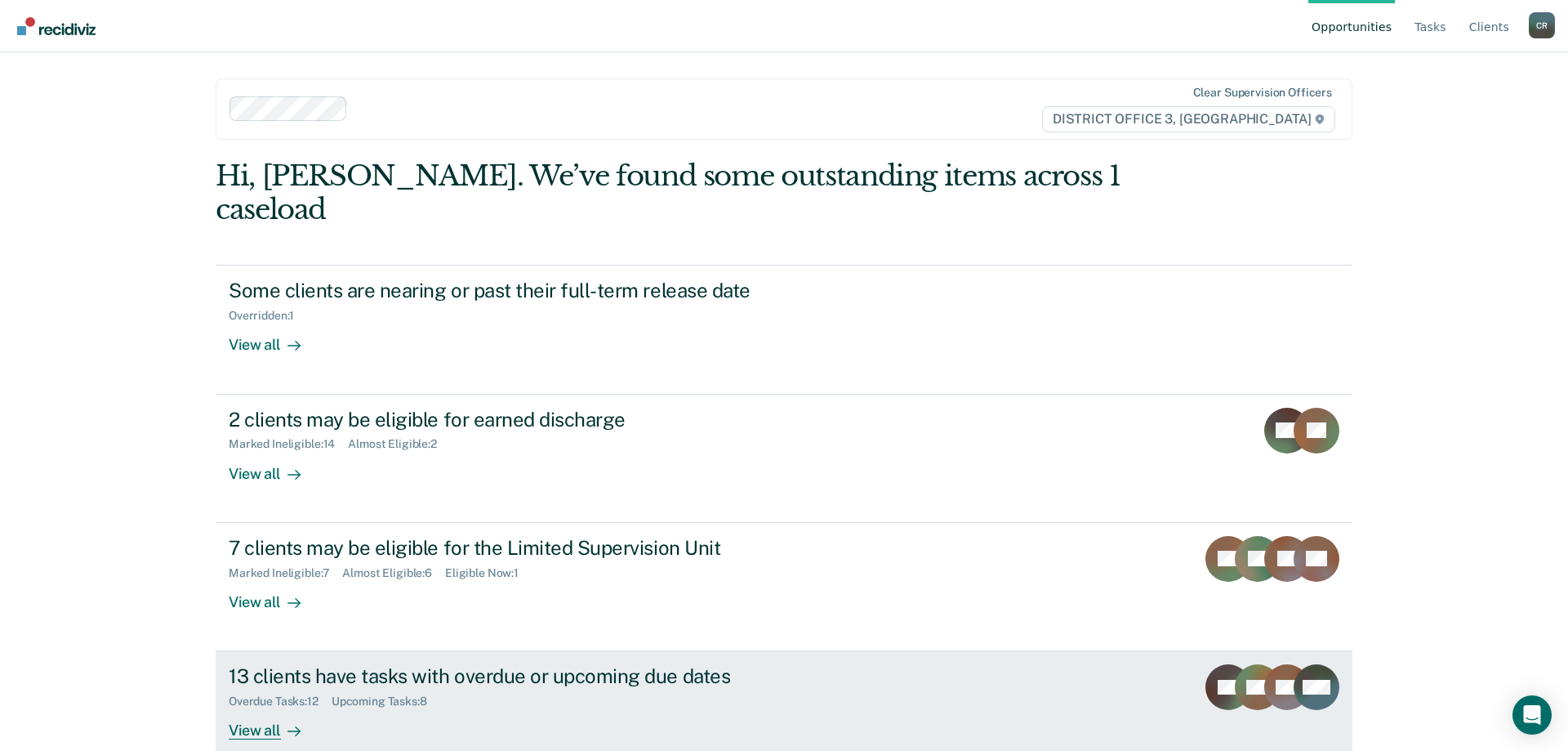
click at [854, 651] on link "13 clients have tasks with overdue or upcoming due dates Overdue Tasks : 12 Upc…" at bounding box center [784, 714] width 1137 height 128
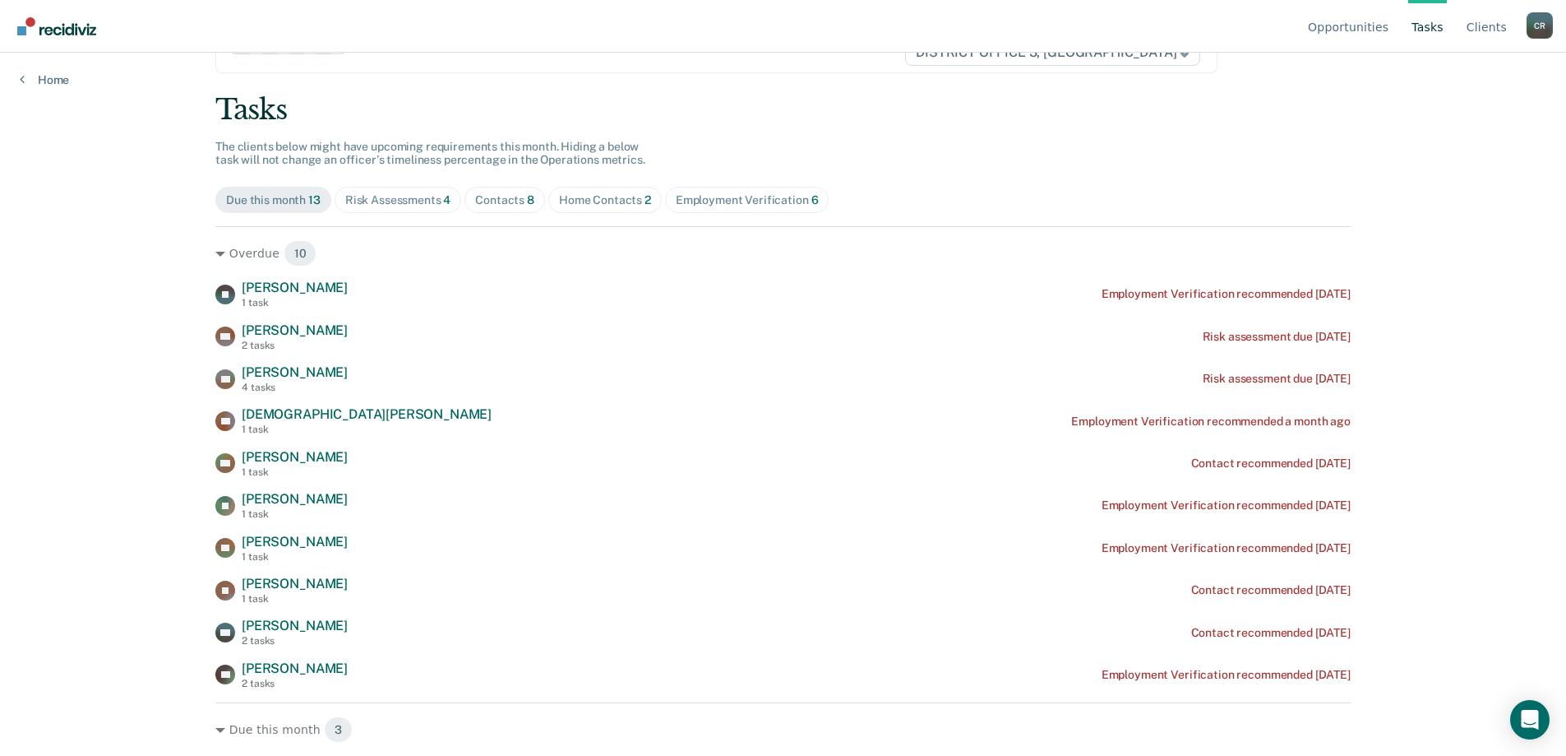
scroll to position [181, 0]
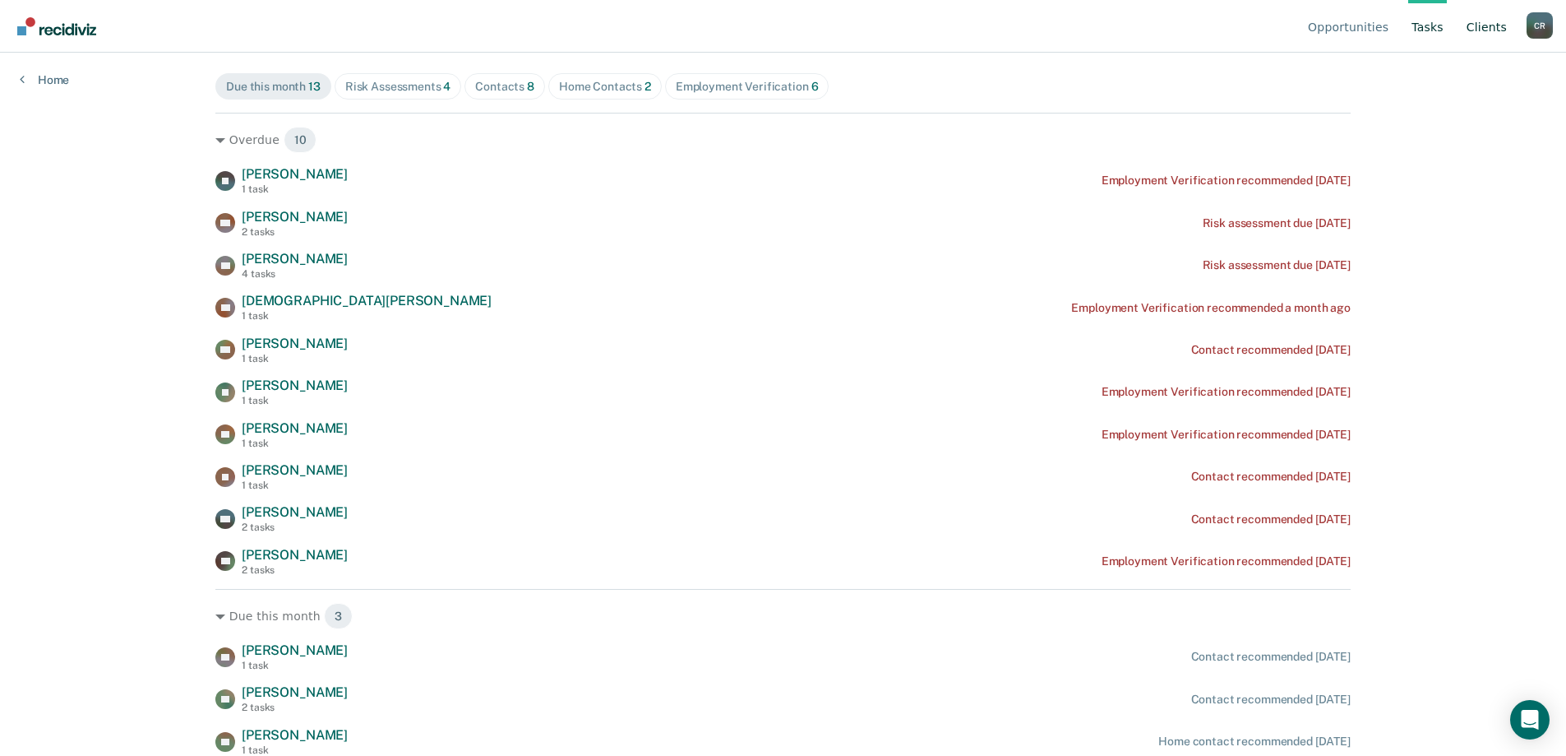
click at [1500, 30] on link "Client s" at bounding box center [1487, 26] width 47 height 53
